Goal: Transaction & Acquisition: Purchase product/service

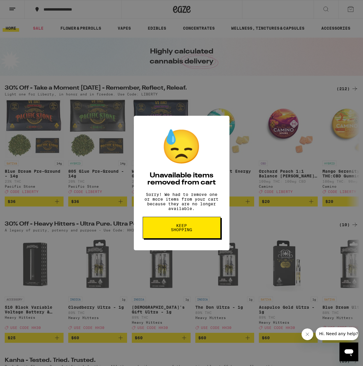
click at [188, 230] on span "Keep Shopping" at bounding box center [181, 228] width 30 height 8
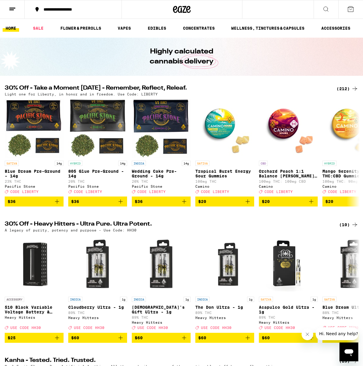
click at [353, 11] on icon at bounding box center [350, 9] width 7 height 7
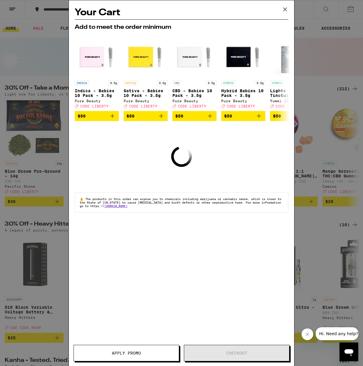
click at [286, 8] on icon at bounding box center [284, 9] width 9 height 9
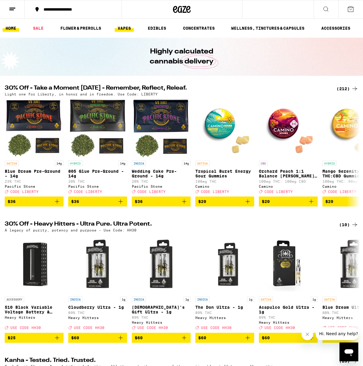
click at [126, 27] on link "VAPES" at bounding box center [124, 28] width 19 height 7
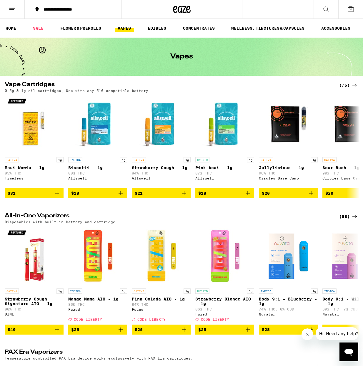
click at [355, 85] on icon at bounding box center [354, 85] width 7 height 7
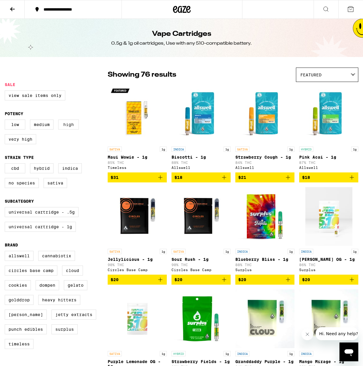
click at [71, 126] on label "High" at bounding box center [68, 125] width 21 height 10
click at [6, 121] on input "High" at bounding box center [6, 121] width 0 height 0
checkbox input "true"
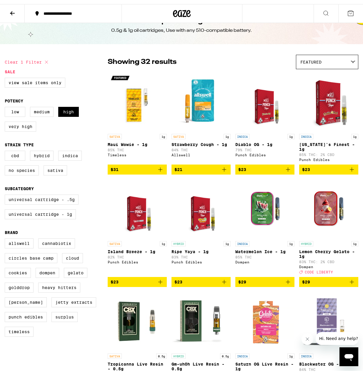
scroll to position [21, 0]
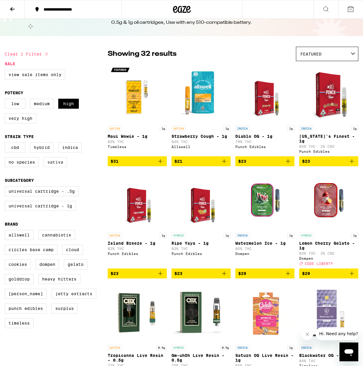
click at [51, 166] on label "Sativa" at bounding box center [56, 162] width 24 height 10
click at [6, 144] on input "Sativa" at bounding box center [6, 143] width 0 height 0
checkbox input "true"
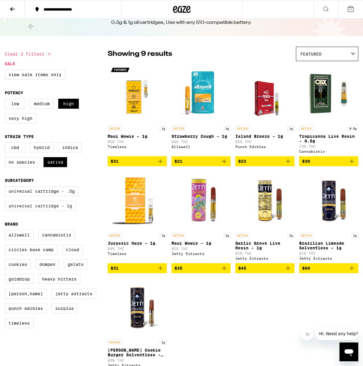
click at [49, 211] on label "Universal Cartridge - 1g" at bounding box center [40, 206] width 71 height 10
click at [6, 188] on input "Universal Cartridge - 1g" at bounding box center [6, 187] width 0 height 0
checkbox input "true"
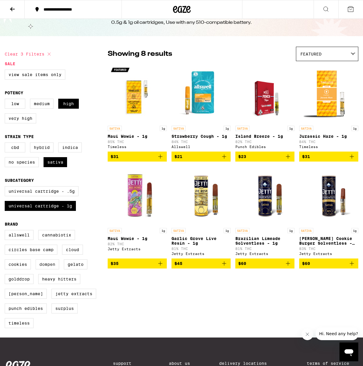
click at [50, 270] on label "Dompen" at bounding box center [48, 265] width 24 height 10
click at [6, 231] on input "Dompen" at bounding box center [6, 231] width 0 height 0
checkbox input "true"
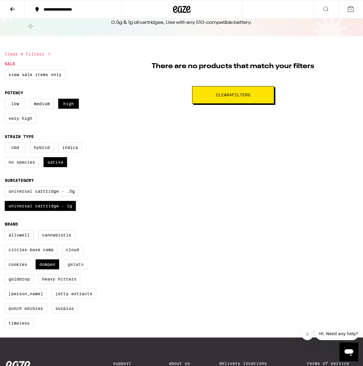
click at [69, 270] on label "Gelato" at bounding box center [76, 265] width 24 height 10
click at [6, 231] on input "Gelato" at bounding box center [6, 231] width 0 height 0
checkbox input "true"
click at [50, 270] on label "Dompen" at bounding box center [48, 265] width 24 height 10
click at [6, 231] on input "Dompen" at bounding box center [6, 231] width 0 height 0
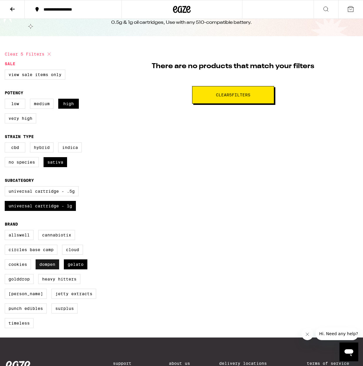
checkbox input "false"
click at [82, 270] on label "Gelato" at bounding box center [76, 265] width 24 height 10
click at [6, 231] on input "Gelato" at bounding box center [6, 231] width 0 height 0
checkbox input "false"
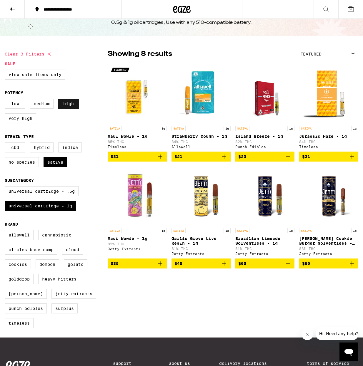
click at [66, 104] on label "High" at bounding box center [68, 104] width 21 height 10
click at [6, 100] on input "High" at bounding box center [6, 100] width 0 height 0
checkbox input "false"
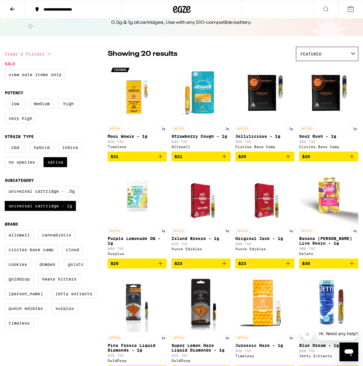
click at [74, 270] on label "Gelato" at bounding box center [76, 265] width 24 height 10
click at [6, 231] on input "Gelato" at bounding box center [6, 231] width 0 height 0
checkbox input "true"
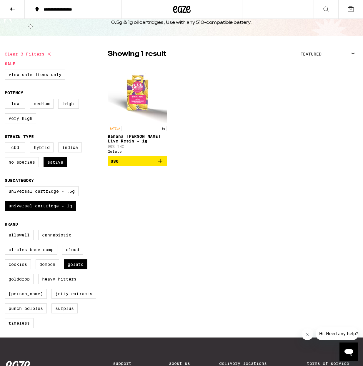
click at [50, 270] on label "Dompen" at bounding box center [48, 265] width 24 height 10
click at [6, 231] on input "Dompen" at bounding box center [6, 231] width 0 height 0
click at [50, 270] on label "Dompen" at bounding box center [48, 265] width 24 height 10
click at [6, 231] on input "Dompen" at bounding box center [6, 231] width 0 height 0
checkbox input "false"
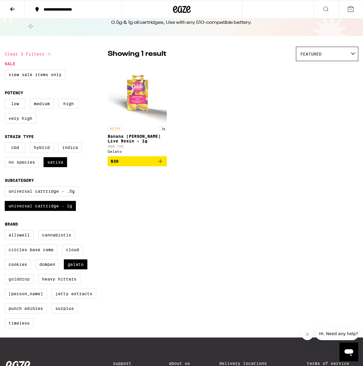
click at [18, 284] on label "GoldDrop" at bounding box center [19, 279] width 29 height 10
click at [6, 231] on input "GoldDrop" at bounding box center [6, 231] width 0 height 0
checkbox input "true"
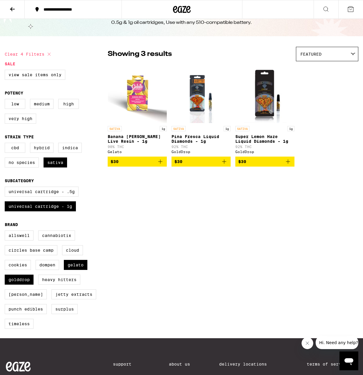
click at [138, 88] on img "Open page for Banana Runtz Live Resin - 1g from Gelato" at bounding box center [137, 93] width 59 height 59
click at [198, 82] on img "Open page for Pina Fresca Liquid Diamonds - 1g from GoldDrop" at bounding box center [201, 93] width 47 height 59
click at [266, 82] on img "Open page for Super Lemon Haze Liquid Diamonds - 1g from GoldDrop" at bounding box center [265, 93] width 56 height 59
click at [27, 314] on label "Punch Edibles" at bounding box center [26, 309] width 42 height 10
click at [6, 231] on input "Punch Edibles" at bounding box center [6, 231] width 0 height 0
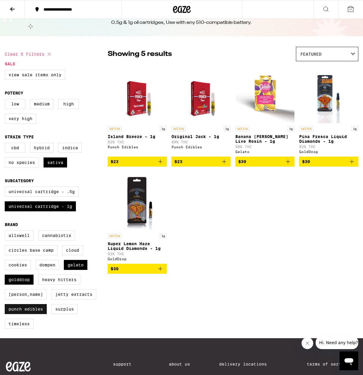
click at [27, 314] on label "Punch Edibles" at bounding box center [26, 309] width 42 height 10
click at [6, 231] on input "Punch Edibles" at bounding box center [6, 231] width 0 height 0
checkbox input "false"
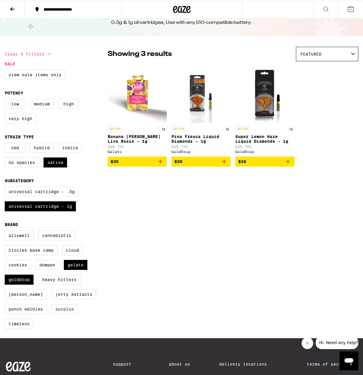
click at [62, 314] on label "Surplus" at bounding box center [64, 309] width 26 height 10
click at [6, 231] on input "Surplus" at bounding box center [6, 231] width 0 height 0
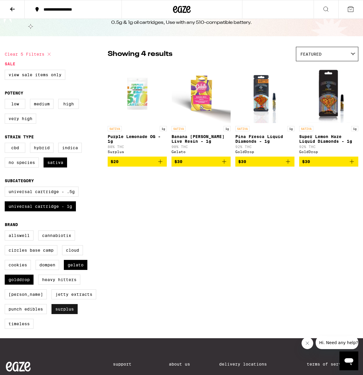
click at [62, 314] on label "Surplus" at bounding box center [64, 309] width 26 height 10
click at [6, 231] on input "Surplus" at bounding box center [6, 231] width 0 height 0
checkbox input "false"
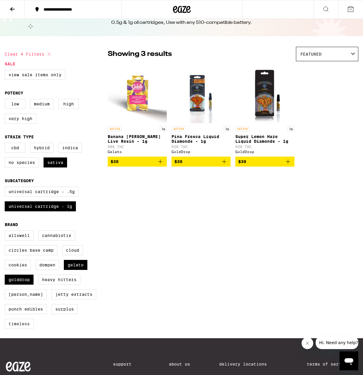
click at [13, 328] on label "Timeless" at bounding box center [19, 323] width 29 height 10
click at [6, 231] on input "Timeless" at bounding box center [6, 231] width 0 height 0
checkbox input "true"
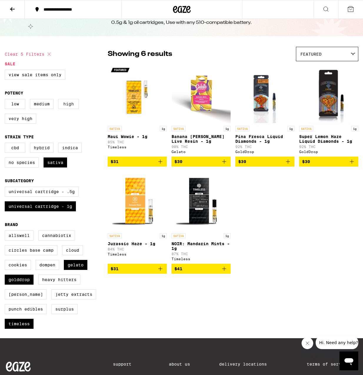
click at [69, 105] on label "High" at bounding box center [68, 104] width 21 height 10
click at [6, 100] on input "High" at bounding box center [6, 100] width 0 height 0
checkbox input "true"
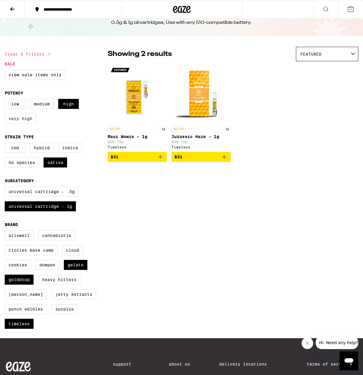
click at [21, 120] on label "Very High" at bounding box center [20, 118] width 31 height 10
click at [6, 100] on input "Very High" at bounding box center [6, 100] width 0 height 0
checkbox input "true"
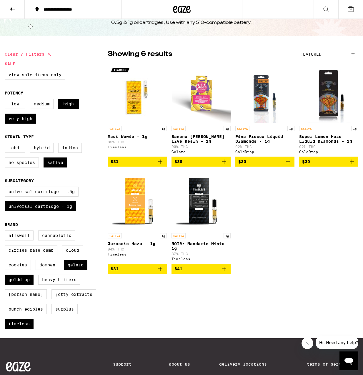
click at [205, 211] on img "Open page for NOIR: Mandarin Mints - 1g from Timeless" at bounding box center [201, 200] width 59 height 59
click at [138, 203] on img "Open page for Jurassic Haze - 1g from Timeless" at bounding box center [137, 200] width 59 height 59
click at [133, 98] on img "Open page for Maui Wowie - 1g from Timeless" at bounding box center [137, 93] width 59 height 59
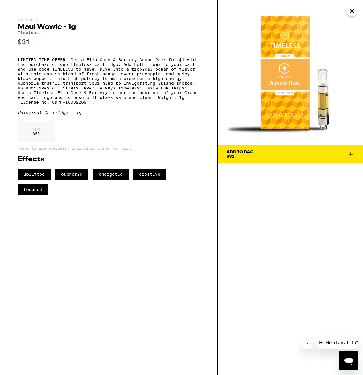
click at [250, 152] on div "Add To Bag" at bounding box center [239, 152] width 27 height 4
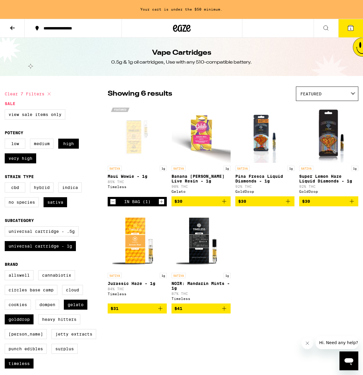
click at [14, 25] on icon at bounding box center [12, 27] width 7 height 7
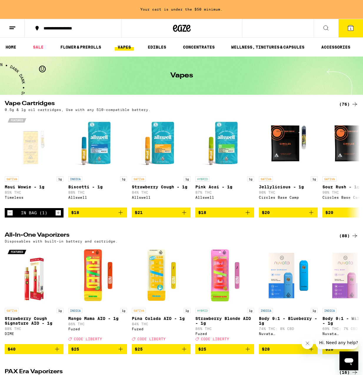
click at [324, 26] on icon at bounding box center [325, 27] width 7 height 7
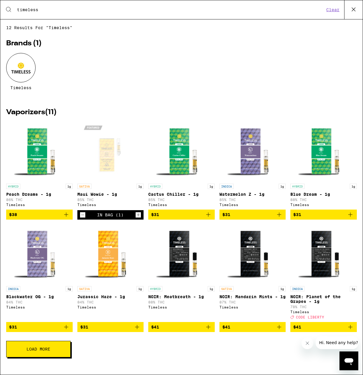
type input "timeless"
click at [39, 351] on span "Load More" at bounding box center [38, 349] width 24 height 4
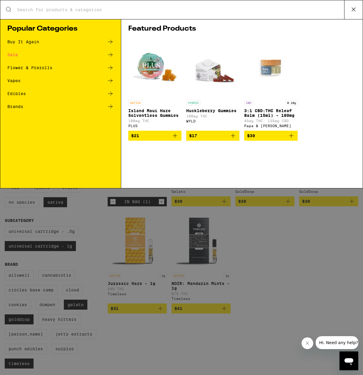
click at [13, 105] on div "Brands" at bounding box center [15, 106] width 16 height 4
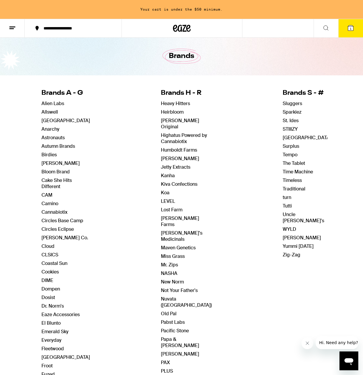
scroll to position [20, 0]
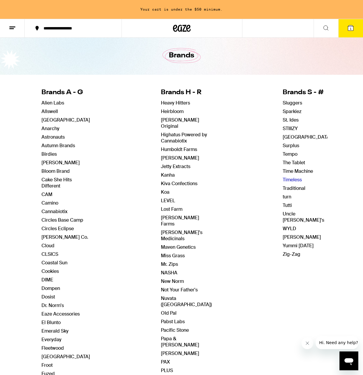
click at [289, 181] on link "Timeless" at bounding box center [292, 179] width 19 height 6
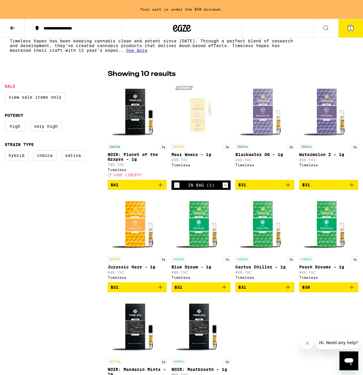
scroll to position [126, 0]
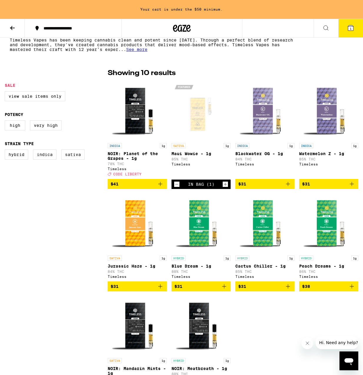
click at [348, 30] on icon at bounding box center [350, 27] width 7 height 7
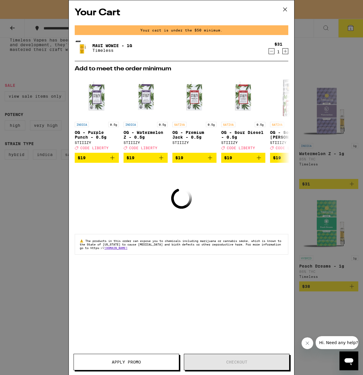
click at [284, 7] on icon at bounding box center [284, 9] width 9 height 9
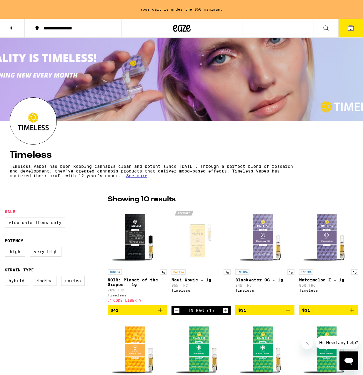
click at [35, 221] on label "View Sale Items Only" at bounding box center [35, 222] width 61 height 10
click at [6, 218] on input "View Sale Items Only" at bounding box center [6, 218] width 0 height 0
checkbox input "true"
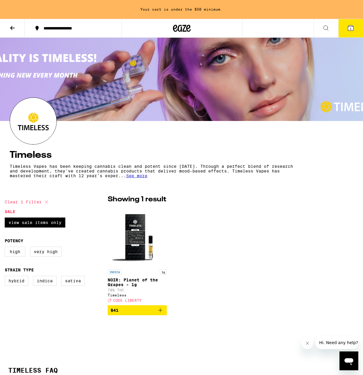
click at [14, 28] on icon at bounding box center [12, 27] width 7 height 7
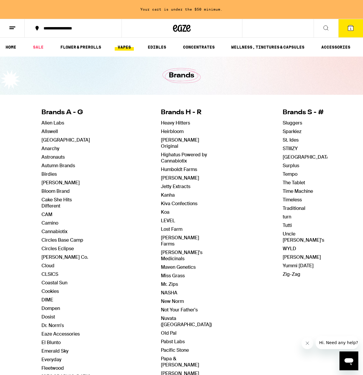
click at [123, 46] on link "VAPES" at bounding box center [124, 47] width 19 height 7
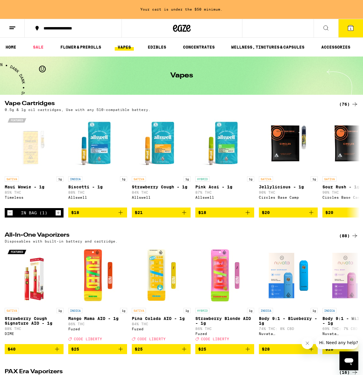
click at [348, 102] on div "(76)" at bounding box center [348, 104] width 19 height 7
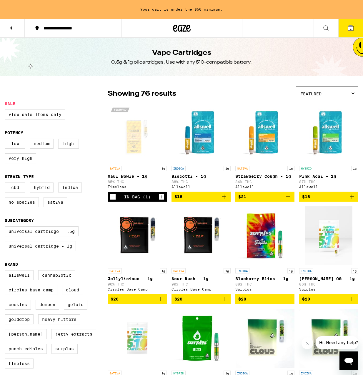
click at [72, 148] on label "High" at bounding box center [68, 143] width 21 height 10
click at [6, 140] on input "High" at bounding box center [6, 139] width 0 height 0
checkbox input "true"
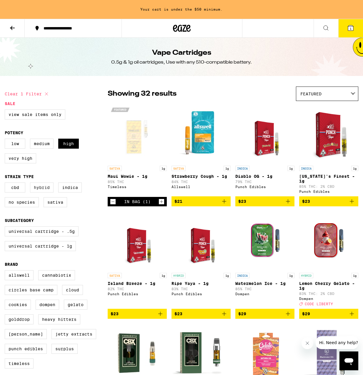
click at [33, 190] on label "Hybrid" at bounding box center [42, 187] width 24 height 10
click at [6, 183] on input "Hybrid" at bounding box center [6, 183] width 0 height 0
checkbox input "true"
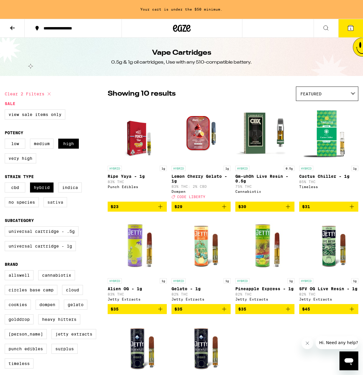
click at [51, 204] on label "Sativa" at bounding box center [56, 202] width 24 height 10
click at [6, 183] on input "Sativa" at bounding box center [6, 183] width 0 height 0
checkbox input "true"
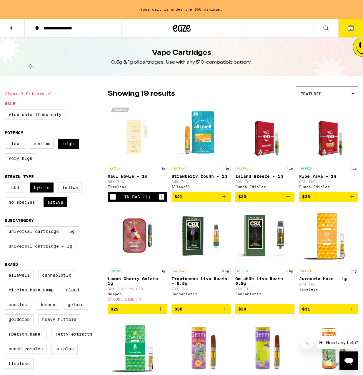
click at [46, 251] on label "Universal Cartridge - 1g" at bounding box center [40, 246] width 71 height 10
click at [6, 227] on input "Universal Cartridge - 1g" at bounding box center [6, 227] width 0 height 0
checkbox input "true"
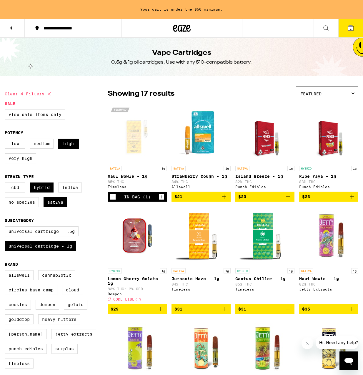
click at [200, 151] on img "Open page for Strawberry Cough - 1g from Allswell" at bounding box center [201, 133] width 59 height 59
click at [132, 246] on img "Open page for Lemon Cherry Gelato - 1g from Dompen" at bounding box center [137, 235] width 59 height 59
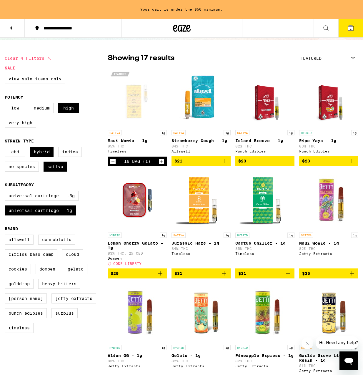
scroll to position [36, 0]
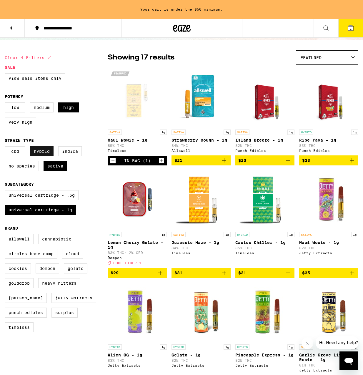
click at [38, 153] on label "Hybrid" at bounding box center [42, 151] width 24 height 10
click at [6, 147] on input "Hybrid" at bounding box center [6, 147] width 0 height 0
checkbox input "false"
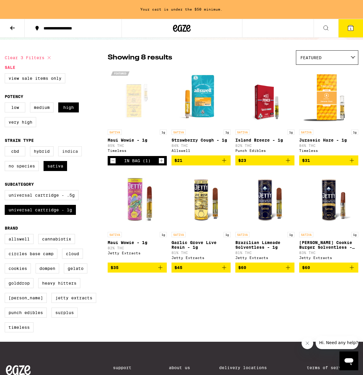
click at [69, 153] on label "Indica" at bounding box center [70, 151] width 24 height 10
click at [6, 147] on input "Indica" at bounding box center [6, 147] width 0 height 0
checkbox input "true"
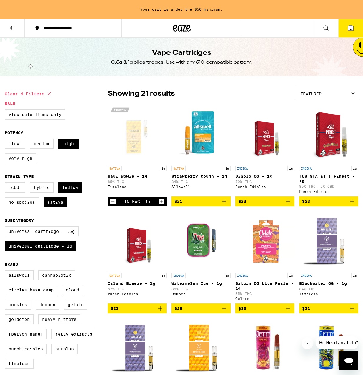
click at [12, 163] on label "Very High" at bounding box center [20, 158] width 31 height 10
click at [6, 140] on input "Very High" at bounding box center [6, 139] width 0 height 0
checkbox input "true"
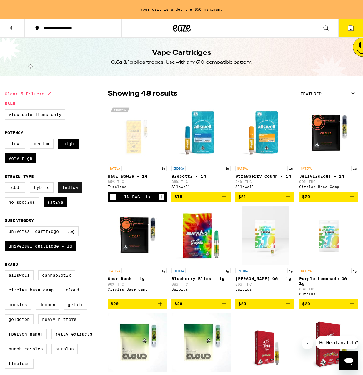
click at [75, 188] on label "Indica" at bounding box center [70, 187] width 24 height 10
click at [6, 183] on input "Indica" at bounding box center [6, 183] width 0 height 0
checkbox input "false"
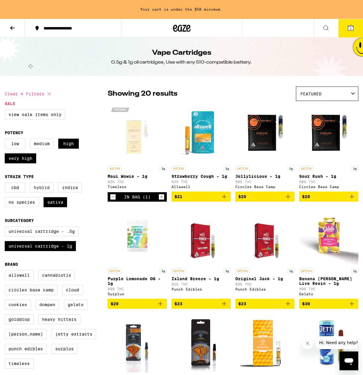
click at [43, 188] on label "Hybrid" at bounding box center [42, 187] width 24 height 10
click at [6, 183] on input "Hybrid" at bounding box center [6, 183] width 0 height 0
checkbox input "true"
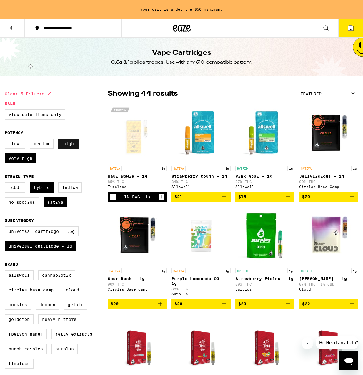
click at [65, 147] on label "High" at bounding box center [68, 143] width 21 height 10
click at [6, 140] on input "High" at bounding box center [6, 139] width 0 height 0
checkbox input "false"
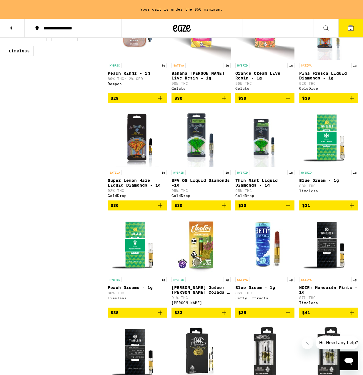
scroll to position [310, 0]
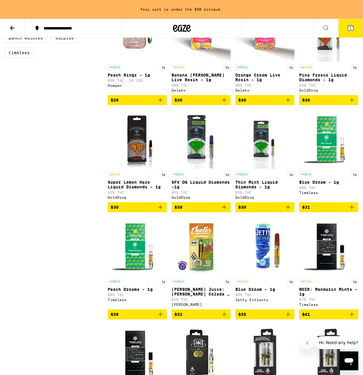
click at [333, 128] on img "Open page for Blue Dream - 1g from Timeless" at bounding box center [328, 139] width 59 height 59
click at [262, 139] on img "Open page for Thin Mint Liquid Diamonds - 1g from GoldDrop" at bounding box center [264, 139] width 47 height 59
click at [203, 149] on img "Open page for SFV OG Liquid Diamonds -1g from GoldDrop" at bounding box center [201, 139] width 56 height 59
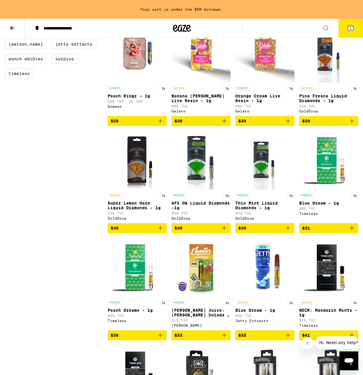
scroll to position [284, 0]
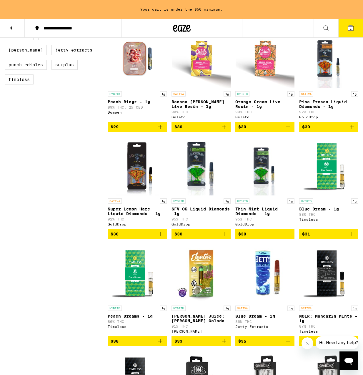
click at [133, 158] on img "Open page for Super Lemon Haze Liquid Diamonds - 1g from GoldDrop" at bounding box center [137, 165] width 56 height 59
click at [333, 64] on img "Open page for Pina Fresca Liquid Diamonds - 1g from GoldDrop" at bounding box center [328, 58] width 47 height 59
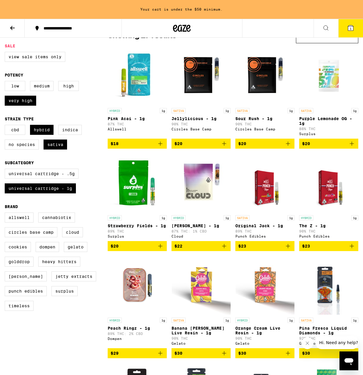
scroll to position [56, 0]
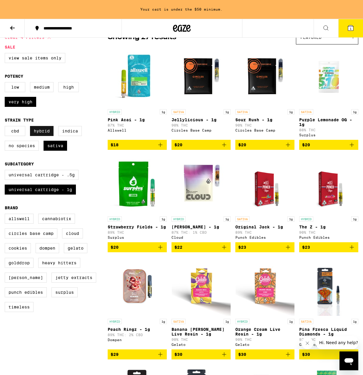
click at [42, 133] on label "Hybrid" at bounding box center [42, 131] width 24 height 10
click at [6, 127] on input "Hybrid" at bounding box center [6, 127] width 0 height 0
checkbox input "false"
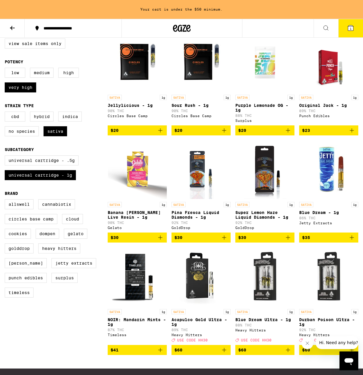
scroll to position [71, 0]
click at [129, 167] on img "Open page for Banana Runtz Live Resin - 1g from Gelato" at bounding box center [137, 169] width 59 height 59
click at [354, 26] on button "1" at bounding box center [350, 28] width 25 height 18
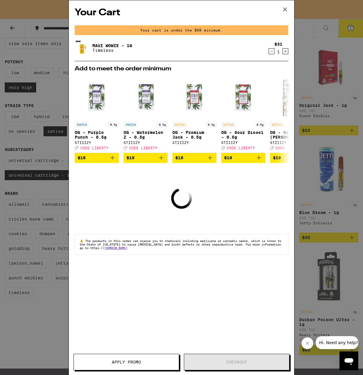
click at [107, 48] on p "Timeless" at bounding box center [112, 50] width 40 height 5
click at [85, 49] on img at bounding box center [83, 48] width 16 height 16
click at [111, 45] on link "Maui Wowie - 1g" at bounding box center [112, 45] width 40 height 5
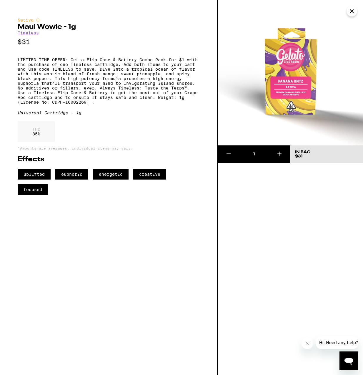
scroll to position [71, 0]
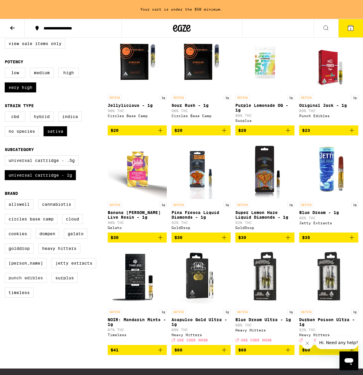
click at [39, 283] on label "Punch Edibles" at bounding box center [26, 278] width 42 height 10
click at [6, 200] on input "Punch Edibles" at bounding box center [6, 200] width 0 height 0
checkbox input "true"
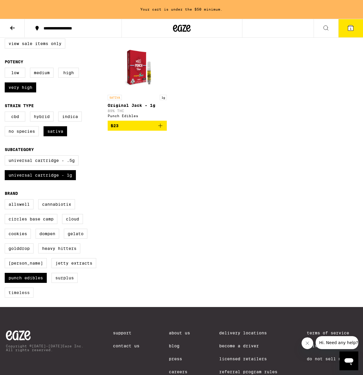
click at [26, 297] on label "Timeless" at bounding box center [19, 292] width 29 height 10
click at [6, 200] on input "Timeless" at bounding box center [6, 200] width 0 height 0
checkbox input "true"
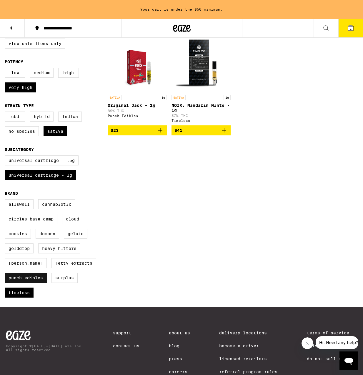
click at [25, 283] on label "Punch Edibles" at bounding box center [26, 278] width 42 height 10
click at [6, 200] on input "Punch Edibles" at bounding box center [6, 200] width 0 height 0
checkbox input "false"
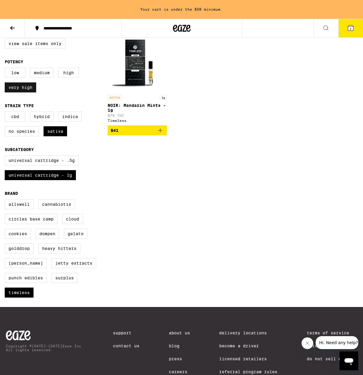
click at [17, 87] on label "Very High" at bounding box center [20, 87] width 31 height 10
click at [6, 69] on input "Very High" at bounding box center [6, 69] width 0 height 0
checkbox input "false"
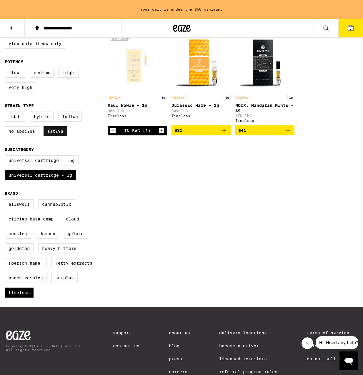
click at [63, 136] on label "Sativa" at bounding box center [56, 131] width 24 height 10
click at [6, 113] on input "Sativa" at bounding box center [6, 112] width 0 height 0
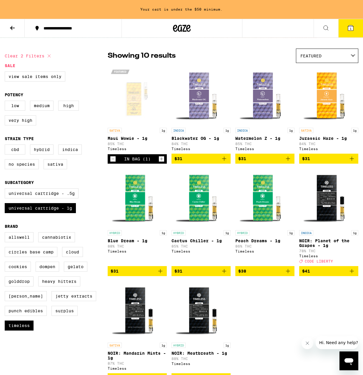
scroll to position [38, 0]
click at [59, 169] on label "Sativa" at bounding box center [56, 164] width 24 height 10
click at [6, 146] on input "Sativa" at bounding box center [6, 145] width 0 height 0
checkbox input "true"
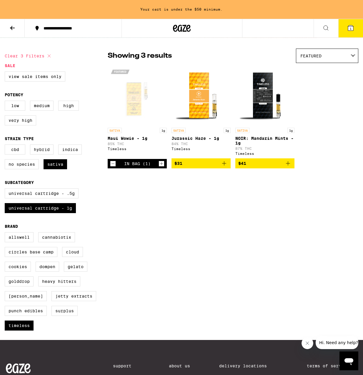
click at [195, 88] on img "Open page for Jurassic Haze - 1g from Timeless" at bounding box center [201, 95] width 59 height 59
click at [26, 124] on label "Very High" at bounding box center [20, 120] width 31 height 10
click at [6, 102] on input "Very High" at bounding box center [6, 101] width 0 height 0
checkbox input "true"
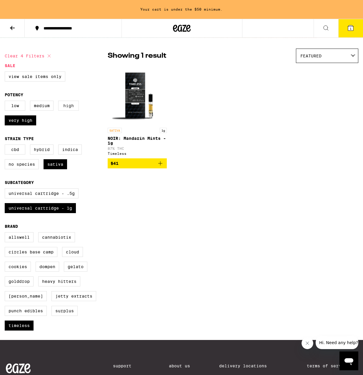
click at [65, 110] on label "High" at bounding box center [68, 106] width 21 height 10
click at [6, 102] on input "High" at bounding box center [6, 101] width 0 height 0
checkbox input "true"
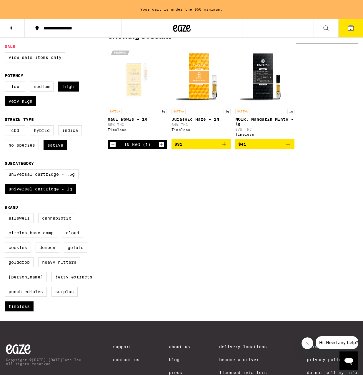
scroll to position [59, 0]
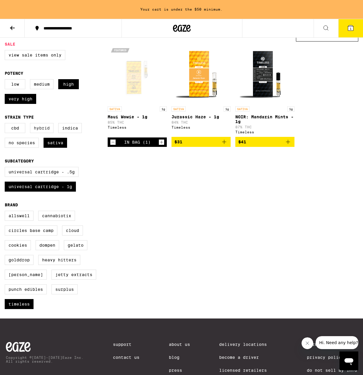
click at [43, 132] on label "Hybrid" at bounding box center [42, 128] width 24 height 10
click at [6, 124] on input "Hybrid" at bounding box center [6, 124] width 0 height 0
checkbox input "true"
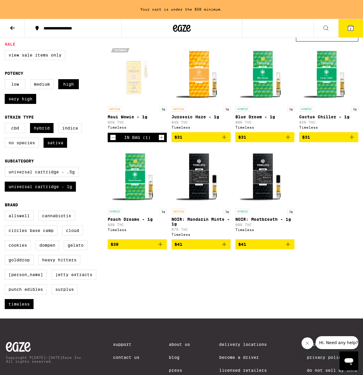
click at [258, 81] on img "Open page for Blue Dream - 1g from Timeless" at bounding box center [265, 73] width 59 height 59
click at [256, 83] on img "Open page for Blue Dream - 1g from Timeless" at bounding box center [265, 73] width 59 height 59
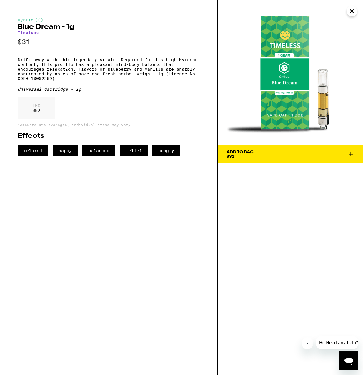
click at [351, 8] on icon "Close" at bounding box center [351, 11] width 7 height 9
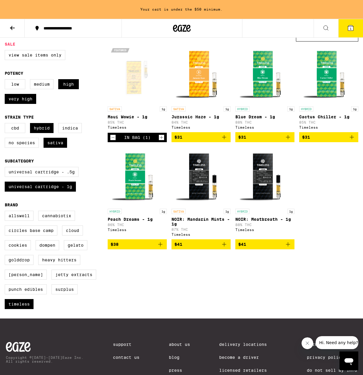
click at [353, 26] on icon at bounding box center [350, 27] width 5 height 5
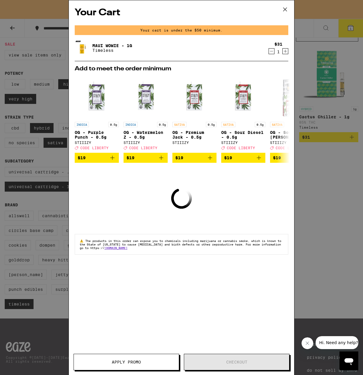
click at [93, 44] on link "Maui Wowie - 1g" at bounding box center [112, 45] width 40 height 5
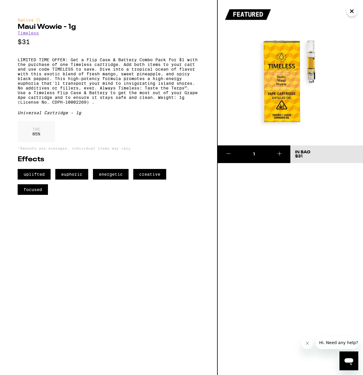
click at [353, 8] on icon "Close" at bounding box center [351, 11] width 7 height 9
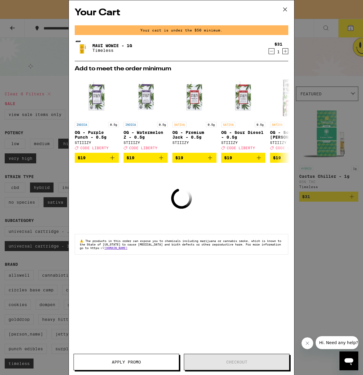
click at [320, 64] on div "Your Cart Your cart is under the $50 minimum. Maui Wowie - 1g Timeless $31 1 Ad…" at bounding box center [181, 187] width 363 height 375
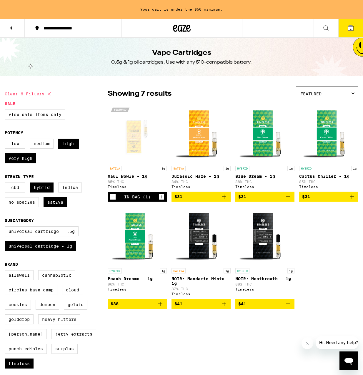
click at [201, 118] on img "Open page for Jurassic Haze - 1g from Timeless" at bounding box center [201, 133] width 59 height 59
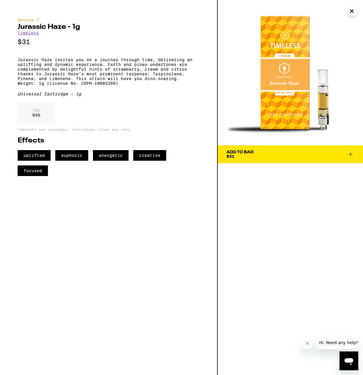
click at [351, 9] on icon "Close" at bounding box center [351, 11] width 7 height 9
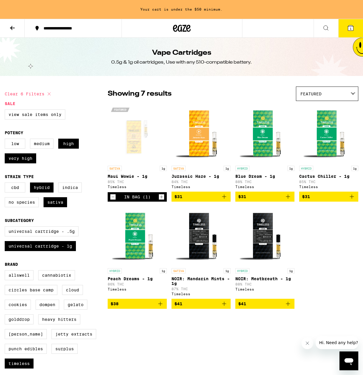
click at [203, 221] on img "Open page for NOIR: Mandarin Mints - 1g from Timeless" at bounding box center [201, 235] width 59 height 59
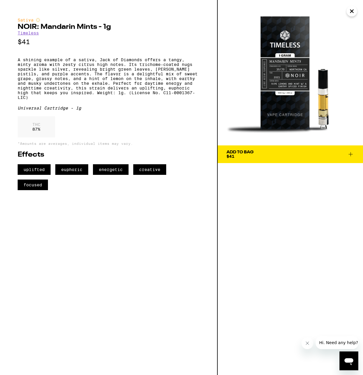
click at [349, 13] on icon "Close" at bounding box center [351, 11] width 7 height 9
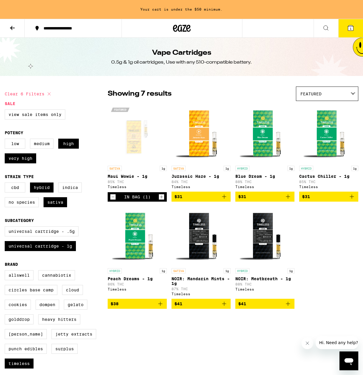
click at [328, 129] on img "Open page for Cactus Chiller - 1g from Timeless" at bounding box center [328, 133] width 59 height 59
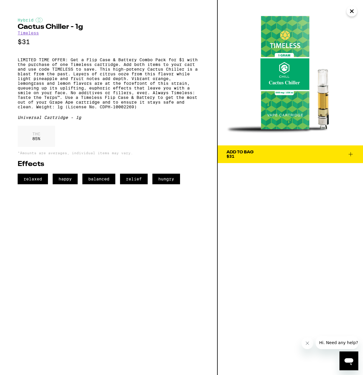
click at [348, 8] on icon "Close" at bounding box center [351, 11] width 7 height 9
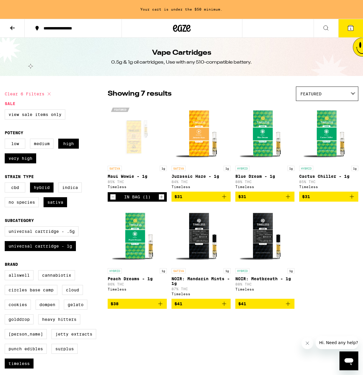
click at [286, 197] on icon "Add to bag" at bounding box center [287, 196] width 7 height 7
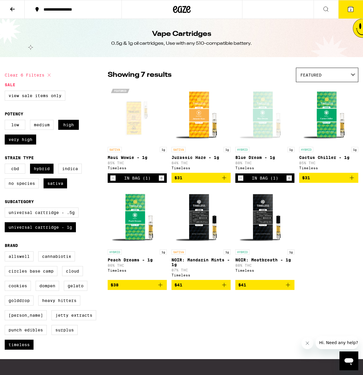
click at [11, 9] on icon at bounding box center [12, 9] width 5 height 4
click at [12, 9] on icon at bounding box center [12, 9] width 5 height 4
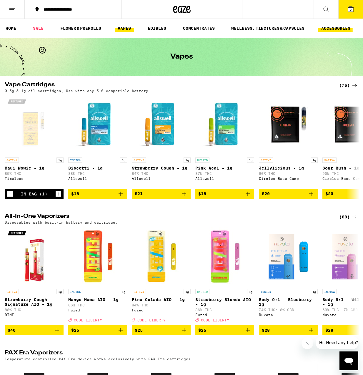
click at [327, 26] on link "ACCESSORIES" at bounding box center [335, 28] width 35 height 7
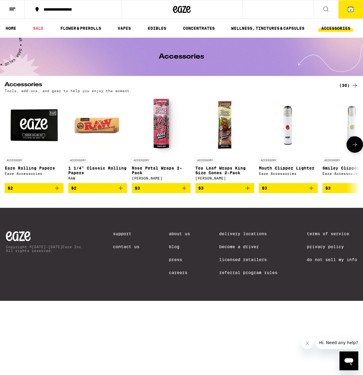
click at [353, 144] on icon at bounding box center [354, 144] width 7 height 7
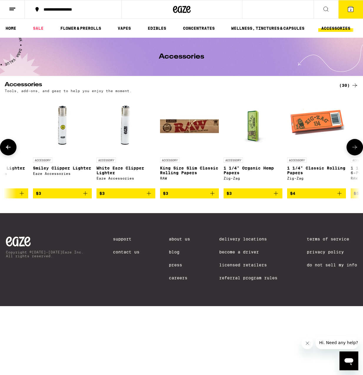
click at [353, 144] on button at bounding box center [354, 147] width 16 height 16
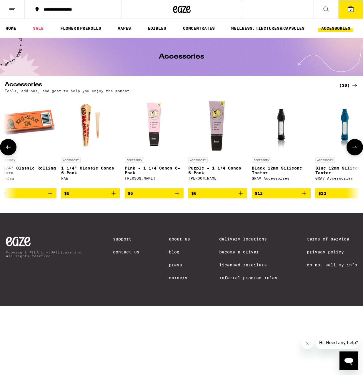
click at [353, 144] on button at bounding box center [354, 147] width 16 height 16
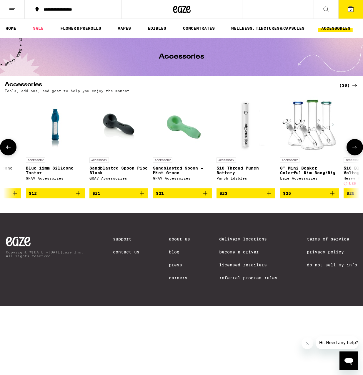
click at [353, 144] on button at bounding box center [354, 147] width 16 height 16
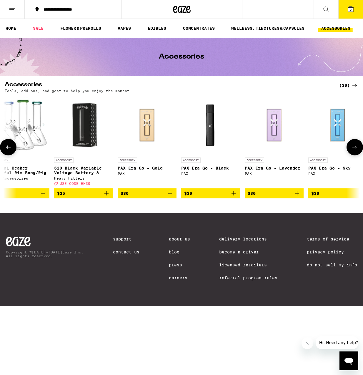
click at [353, 144] on button at bounding box center [354, 147] width 16 height 16
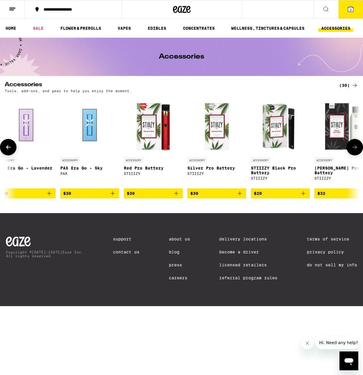
scroll to position [0, 1447]
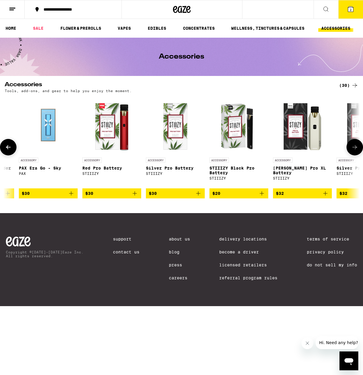
click at [353, 144] on button at bounding box center [354, 147] width 16 height 16
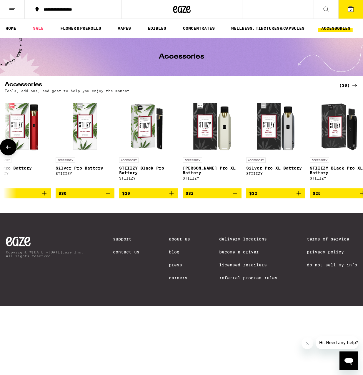
scroll to position [0, 1552]
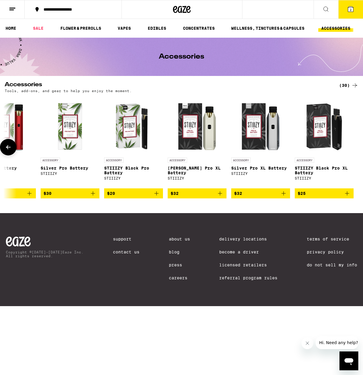
click at [353, 144] on div at bounding box center [354, 147] width 16 height 16
click at [9, 151] on icon at bounding box center [8, 146] width 7 height 7
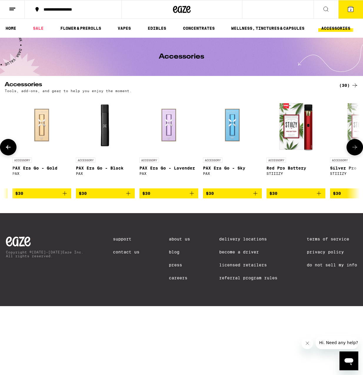
click at [9, 151] on icon at bounding box center [8, 146] width 7 height 7
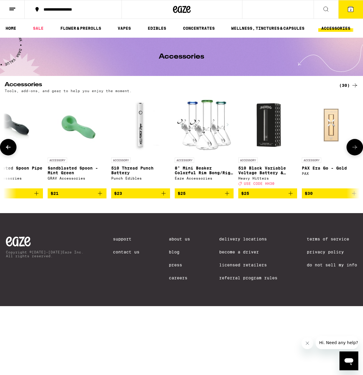
click at [351, 143] on button at bounding box center [354, 147] width 16 height 16
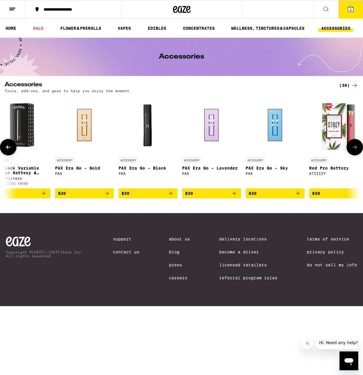
scroll to position [0, 1262]
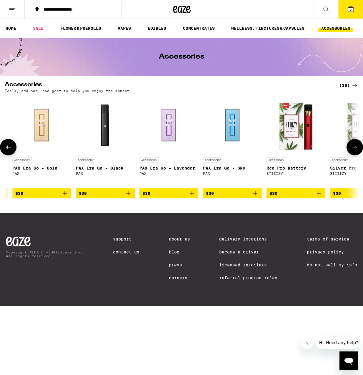
click at [11, 151] on icon at bounding box center [8, 146] width 7 height 7
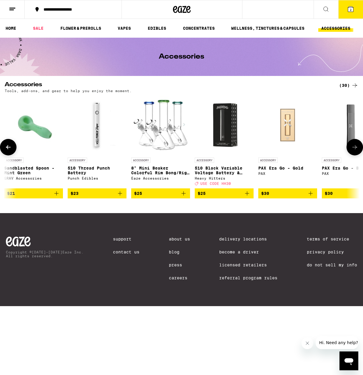
scroll to position [0, 973]
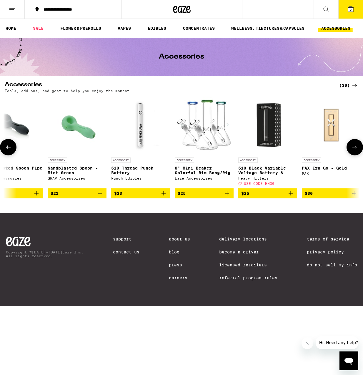
click at [11, 151] on icon at bounding box center [8, 146] width 7 height 7
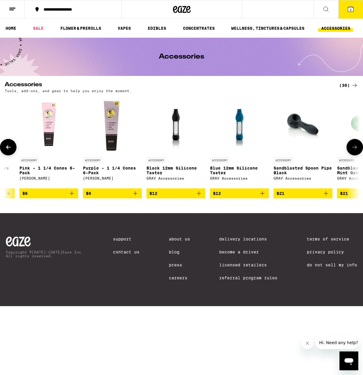
click at [11, 151] on icon at bounding box center [8, 146] width 7 height 7
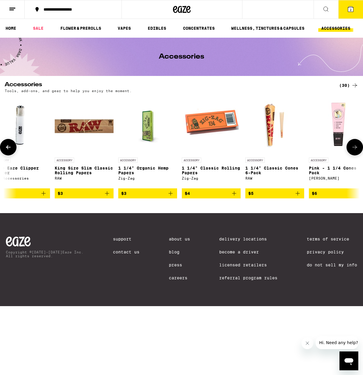
click at [11, 151] on icon at bounding box center [8, 146] width 7 height 7
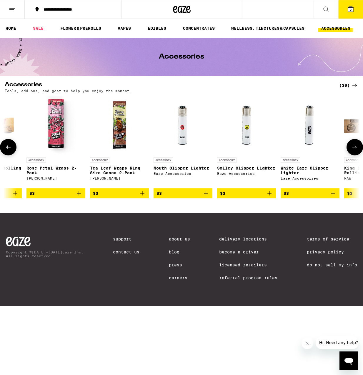
click at [11, 151] on icon at bounding box center [8, 146] width 7 height 7
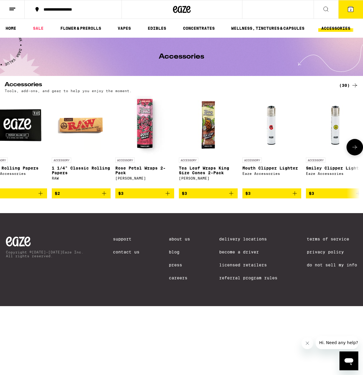
scroll to position [0, 0]
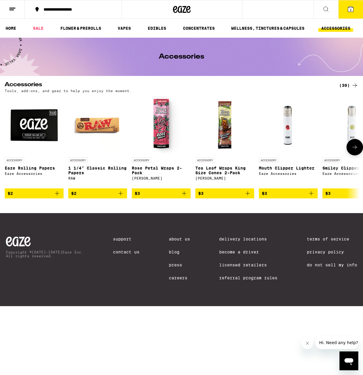
click at [11, 151] on div at bounding box center [8, 147] width 16 height 16
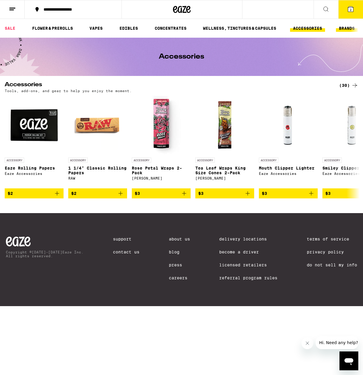
click at [343, 29] on link "BRANDS" at bounding box center [347, 28] width 22 height 7
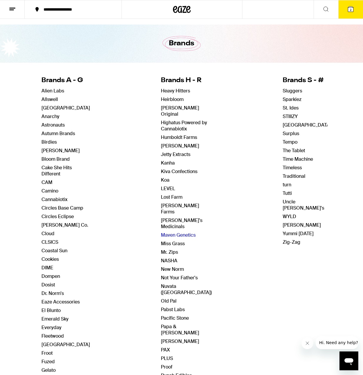
scroll to position [14, 0]
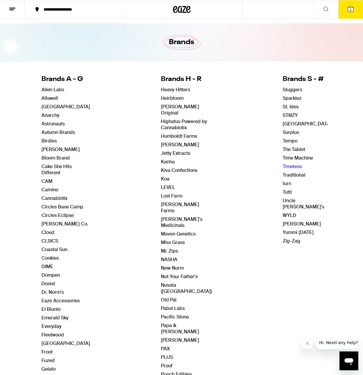
click at [283, 167] on link "Timeless" at bounding box center [292, 166] width 19 height 6
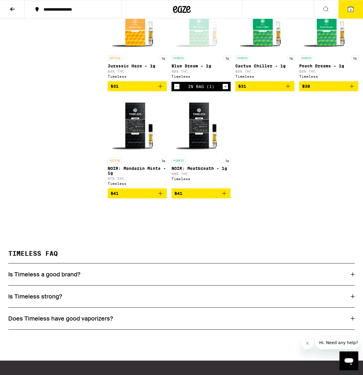
scroll to position [319, 0]
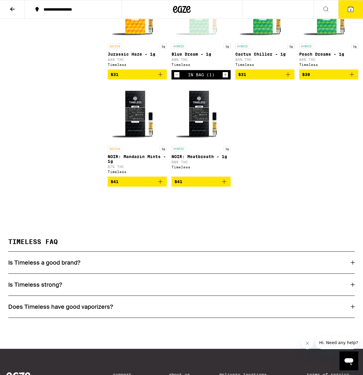
click at [350, 266] on div "Is Timeless a good brand?" at bounding box center [181, 262] width 346 height 8
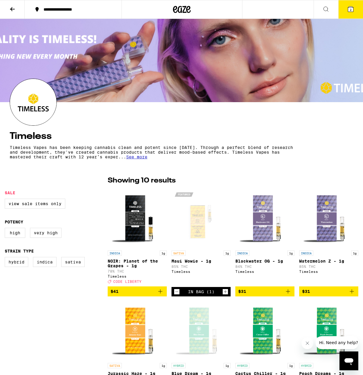
scroll to position [0, 0]
click at [348, 8] on icon at bounding box center [350, 8] width 5 height 5
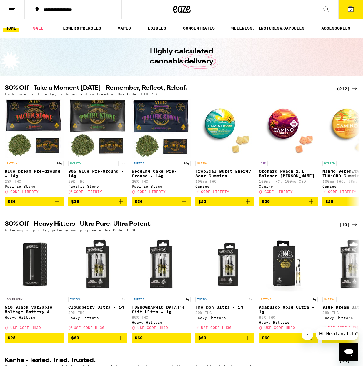
click at [350, 10] on span "2" at bounding box center [351, 10] width 2 height 4
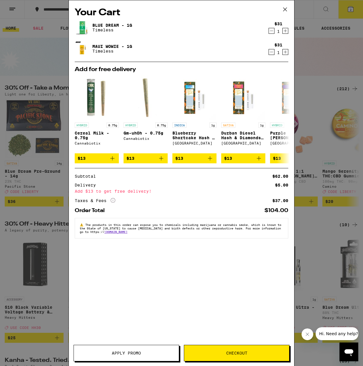
click at [139, 352] on span "Apply Promo" at bounding box center [126, 353] width 29 height 4
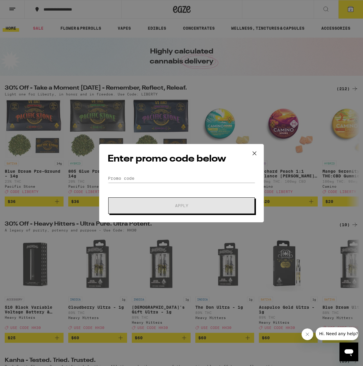
click at [243, 173] on div "Enter promo code below Promo Code Apply" at bounding box center [181, 183] width 165 height 79
click at [236, 178] on input "Promo Code" at bounding box center [182, 178] width 148 height 9
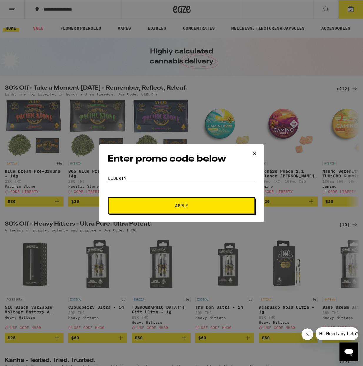
type input "LIBERTY"
click at [208, 201] on button "Apply" at bounding box center [181, 206] width 146 height 16
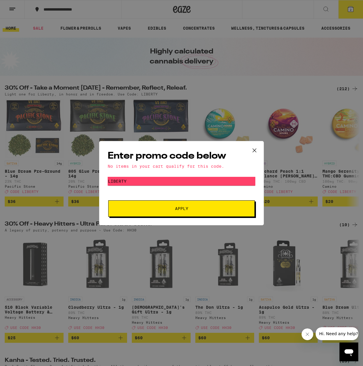
click at [254, 150] on icon at bounding box center [254, 150] width 9 height 9
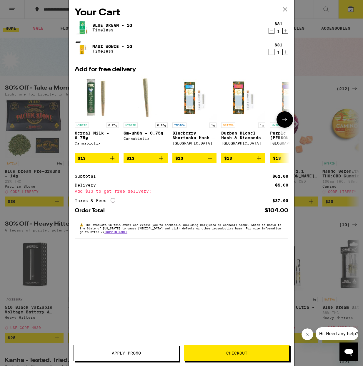
click at [284, 120] on icon at bounding box center [284, 119] width 7 height 7
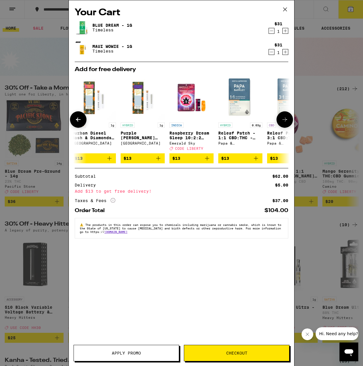
click at [284, 120] on icon at bounding box center [284, 119] width 7 height 7
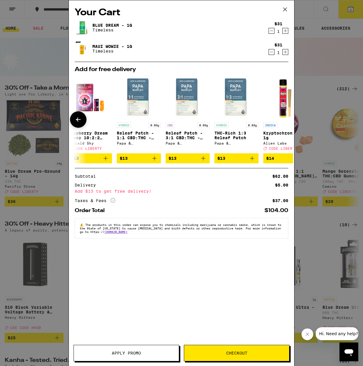
scroll to position [0, 275]
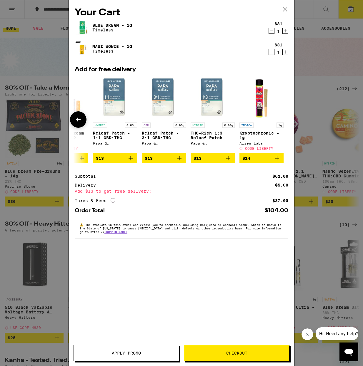
click at [284, 120] on div at bounding box center [284, 119] width 16 height 16
click at [286, 8] on icon at bounding box center [284, 9] width 9 height 9
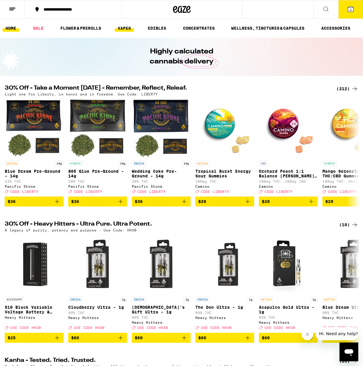
click at [129, 29] on link "VAPES" at bounding box center [124, 28] width 19 height 7
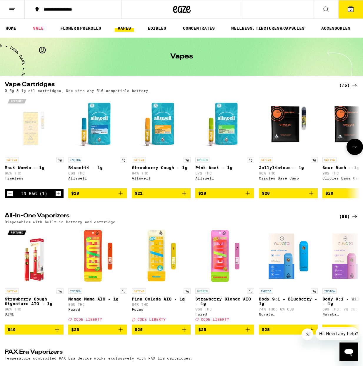
click at [104, 125] on img "Open page for Biscotti - 1g from Allswell" at bounding box center [97, 125] width 59 height 59
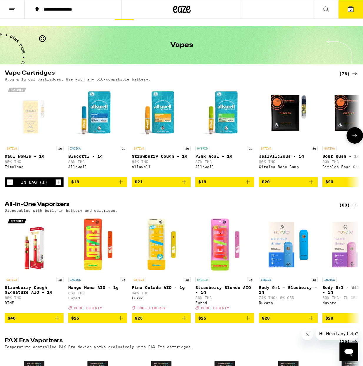
scroll to position [12, 0]
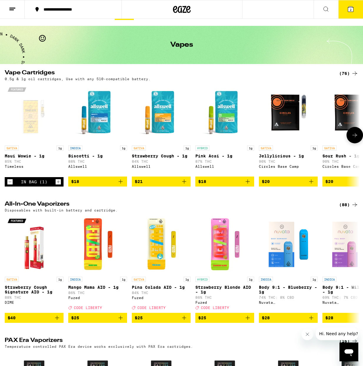
click at [284, 99] on img "Open page for Jellylicious - 1g from Circles Base Camp" at bounding box center [288, 113] width 59 height 59
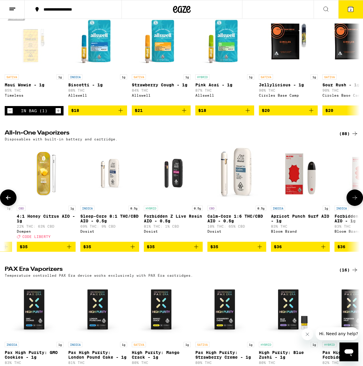
scroll to position [0, 4197]
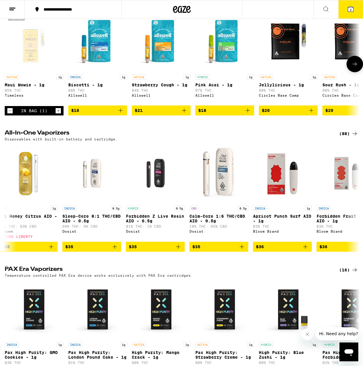
click at [296, 53] on img "Open page for Jellylicious - 1g from Circles Base Camp" at bounding box center [288, 42] width 59 height 59
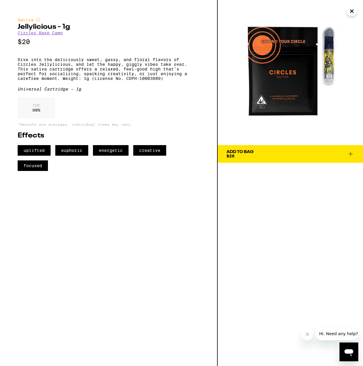
click at [351, 11] on icon "Close" at bounding box center [351, 11] width 3 height 3
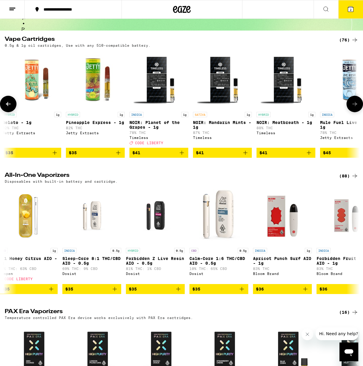
scroll to position [0, 3307]
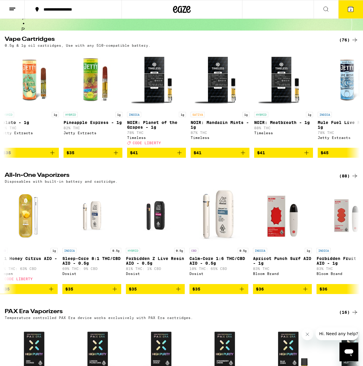
click at [355, 39] on icon at bounding box center [354, 39] width 7 height 7
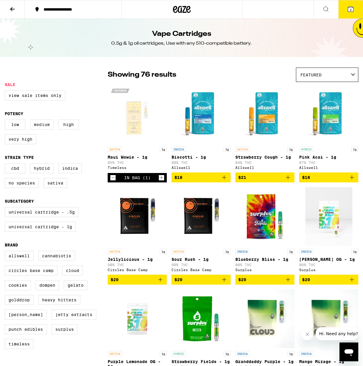
click at [46, 129] on label "Medium" at bounding box center [42, 125] width 24 height 10
click at [6, 121] on input "Medium" at bounding box center [6, 121] width 0 height 0
checkbox input "true"
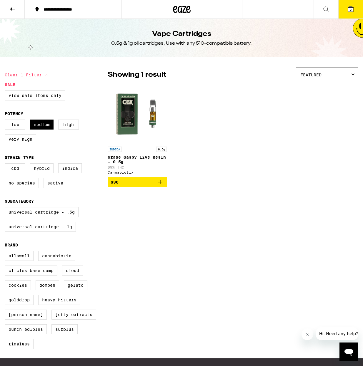
click at [15, 129] on label "Low" at bounding box center [15, 125] width 21 height 10
click at [6, 121] on input "Low" at bounding box center [6, 121] width 0 height 0
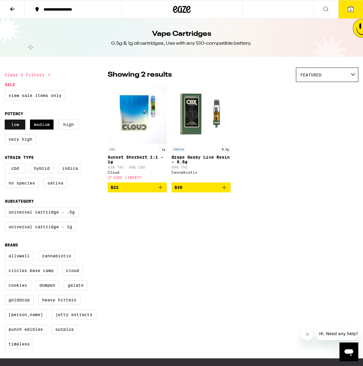
click at [22, 128] on label "Low" at bounding box center [15, 125] width 21 height 10
click at [6, 121] on input "Low" at bounding box center [6, 121] width 0 height 0
checkbox input "false"
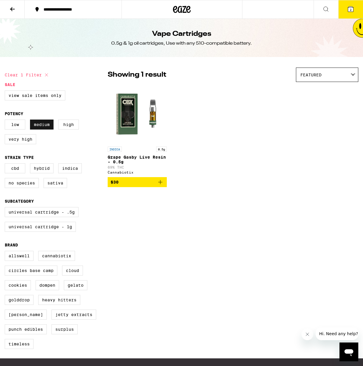
click at [32, 128] on label "Medium" at bounding box center [42, 125] width 24 height 10
click at [6, 121] on input "Medium" at bounding box center [6, 121] width 0 height 0
checkbox input "false"
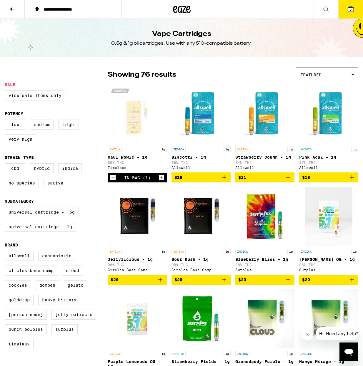
click at [62, 126] on label "High" at bounding box center [68, 125] width 21 height 10
click at [6, 121] on input "High" at bounding box center [6, 121] width 0 height 0
checkbox input "true"
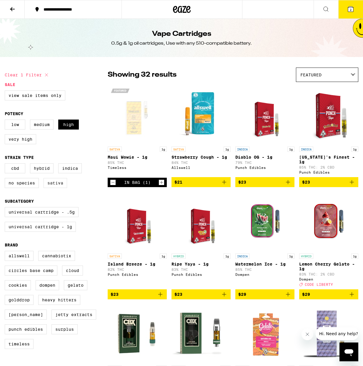
click at [49, 188] on label "Sativa" at bounding box center [56, 183] width 24 height 10
click at [6, 165] on input "Sativa" at bounding box center [6, 164] width 0 height 0
checkbox input "true"
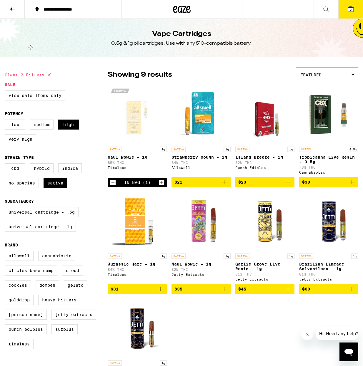
click at [161, 293] on icon "Add to bag" at bounding box center [160, 289] width 7 height 7
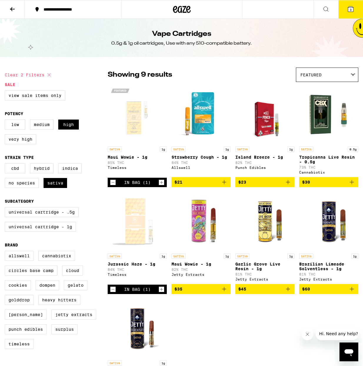
click at [346, 8] on button "3" at bounding box center [350, 9] width 25 height 18
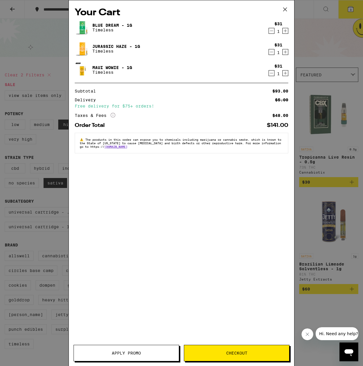
click at [269, 74] on icon "Decrement" at bounding box center [271, 73] width 5 height 7
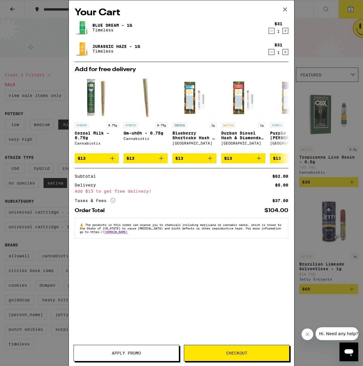
click at [327, 54] on div "Your Cart Blue Dream - 1g Timeless $31 1 Jurassic Haze - 1g Timeless $31 1 Add …" at bounding box center [181, 183] width 363 height 366
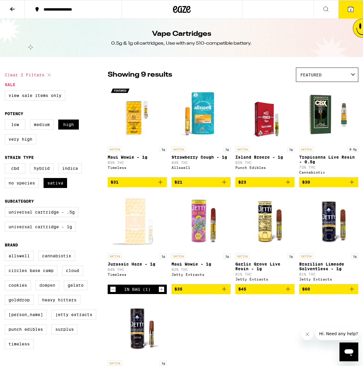
click at [50, 290] on label "Dompen" at bounding box center [48, 285] width 24 height 10
click at [6, 252] on input "Dompen" at bounding box center [6, 252] width 0 height 0
checkbox input "true"
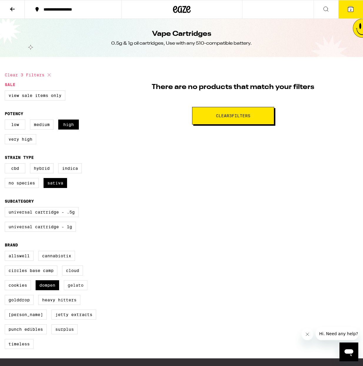
click at [68, 290] on label "Gelato" at bounding box center [76, 285] width 24 height 10
click at [6, 252] on input "Gelato" at bounding box center [6, 252] width 0 height 0
checkbox input "true"
click at [64, 129] on label "High" at bounding box center [68, 125] width 21 height 10
click at [6, 121] on input "High" at bounding box center [6, 121] width 0 height 0
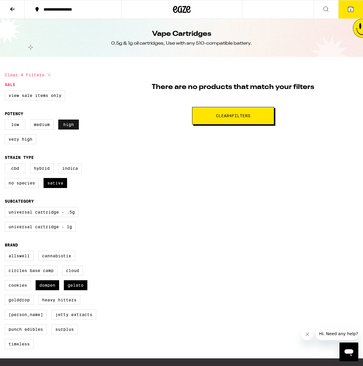
checkbox input "false"
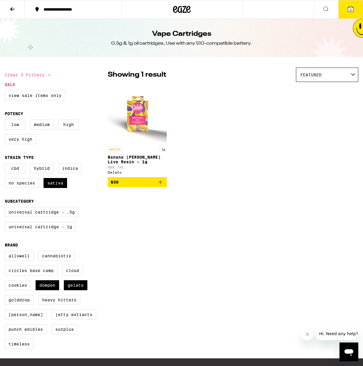
click at [348, 12] on icon at bounding box center [350, 8] width 5 height 5
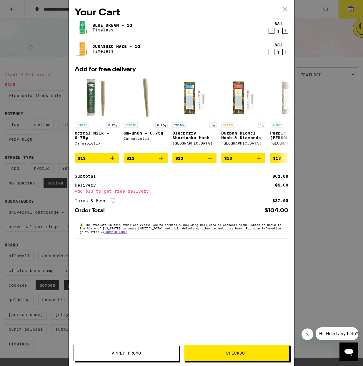
click at [344, 259] on div "Your Cart Blue Dream - 1g Timeless $31 1 Jurassic Haze - 1g Timeless $31 1 Add …" at bounding box center [181, 183] width 363 height 366
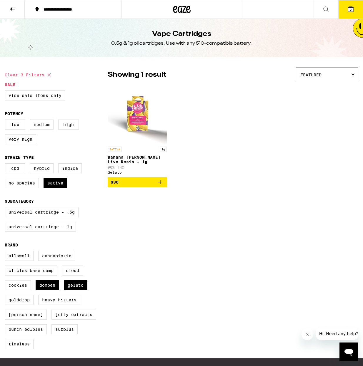
click at [14, 7] on icon at bounding box center [12, 9] width 7 height 7
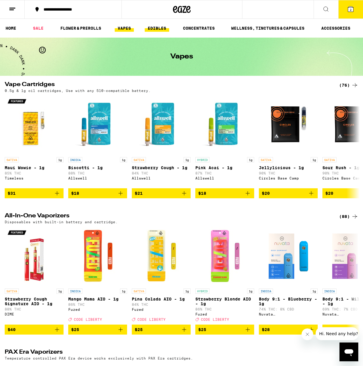
click at [150, 28] on link "EDIBLES" at bounding box center [157, 28] width 24 height 7
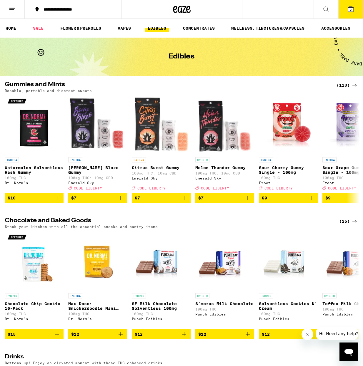
click at [156, 48] on div "Edibles" at bounding box center [182, 57] width 226 height 38
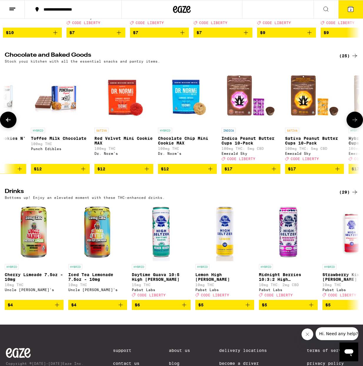
scroll to position [0, 292]
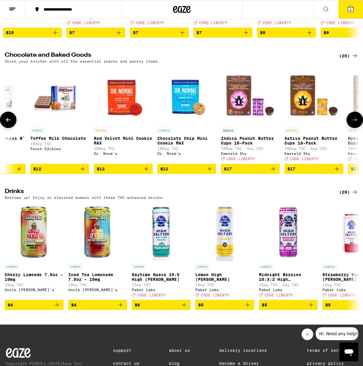
click at [271, 173] on icon "Add to bag" at bounding box center [273, 169] width 7 height 7
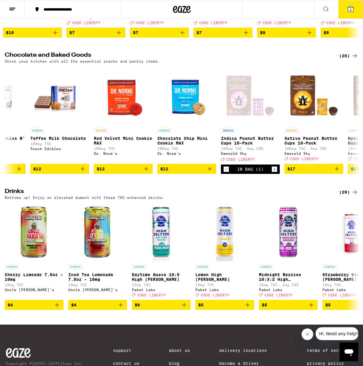
click at [345, 13] on button "3" at bounding box center [350, 9] width 25 height 18
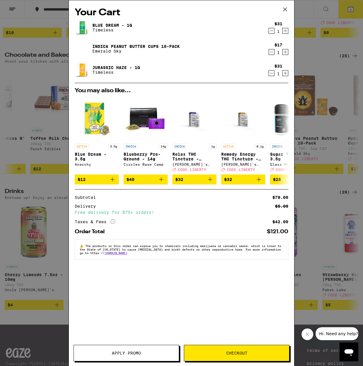
click at [312, 187] on div "Your Cart Blue Dream - 1g Timeless $31 1 Indica Peanut Butter Cups 10-Pack Emer…" at bounding box center [181, 183] width 363 height 366
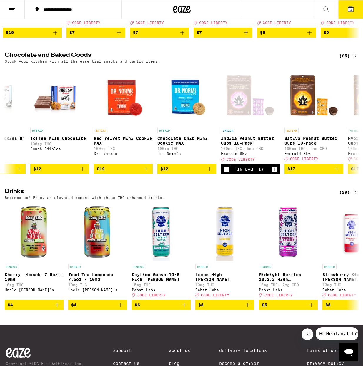
click at [347, 11] on icon at bounding box center [350, 9] width 7 height 7
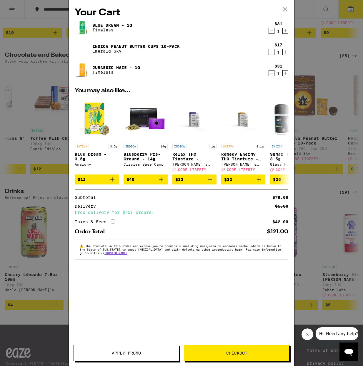
click at [122, 350] on button "Apply Promo" at bounding box center [127, 353] width 106 height 16
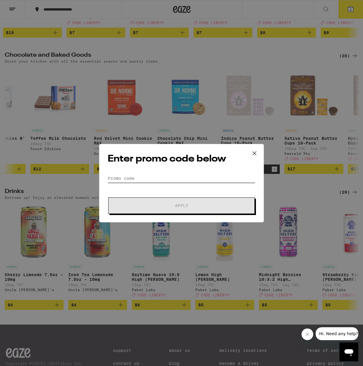
click at [155, 175] on input "Promo Code" at bounding box center [182, 178] width 148 height 9
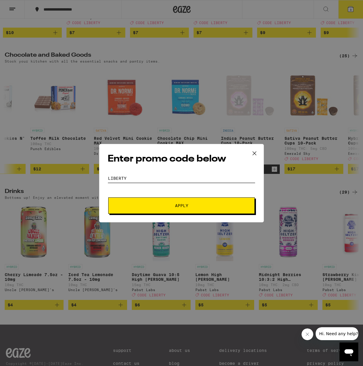
type input "liberty"
click at [173, 206] on span "Apply" at bounding box center [181, 206] width 106 height 4
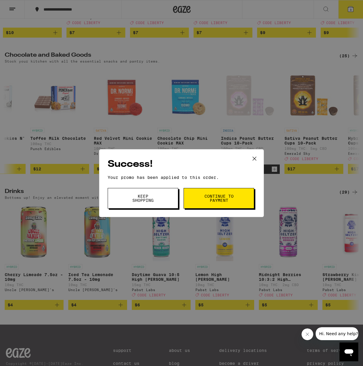
click at [222, 196] on span "Continue to payment" at bounding box center [219, 198] width 30 height 8
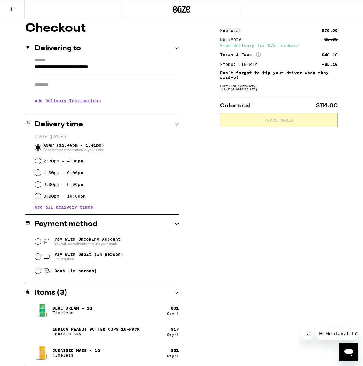
scroll to position [49, 0]
click at [12, 10] on icon at bounding box center [12, 9] width 5 height 4
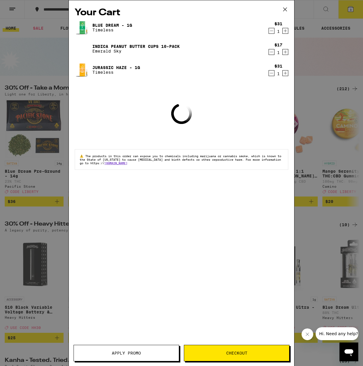
click at [272, 54] on icon "Decrement" at bounding box center [271, 52] width 5 height 7
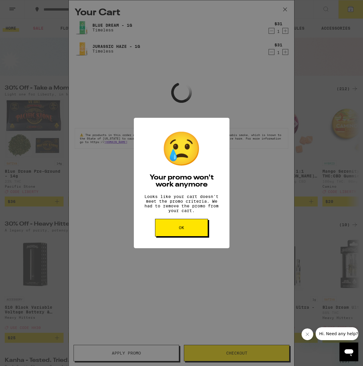
click at [191, 233] on button "OK" at bounding box center [181, 228] width 53 height 18
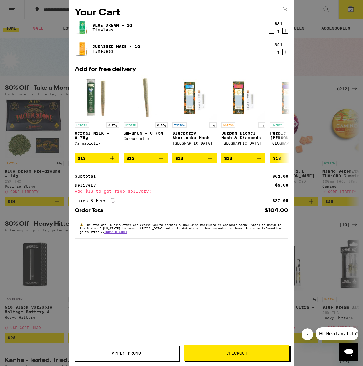
click at [285, 8] on icon at bounding box center [284, 9] width 9 height 9
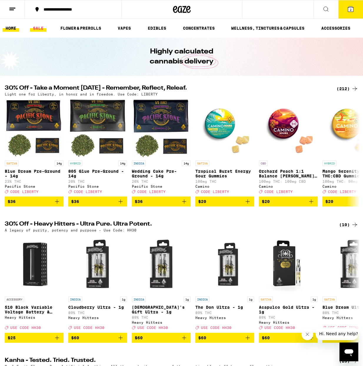
click at [32, 29] on link "SALE" at bounding box center [38, 28] width 16 height 7
click at [37, 27] on link "SALE" at bounding box center [38, 28] width 16 height 7
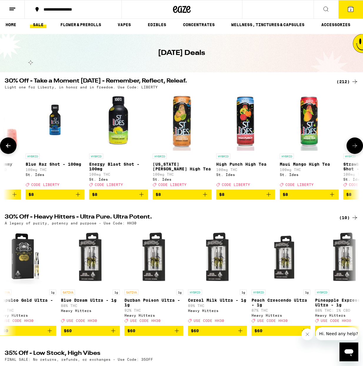
scroll to position [0, 1885]
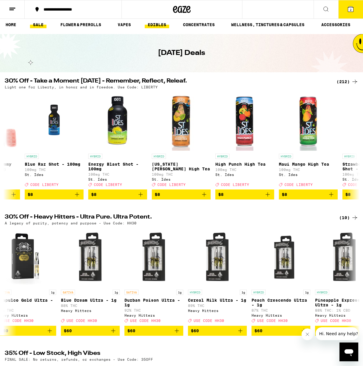
click at [158, 26] on link "EDIBLES" at bounding box center [157, 24] width 24 height 7
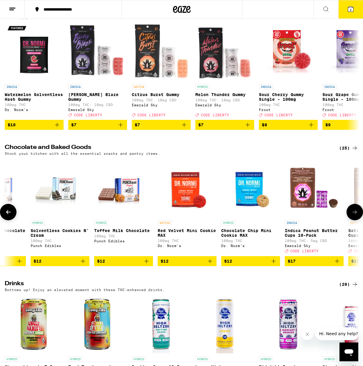
scroll to position [0, 229]
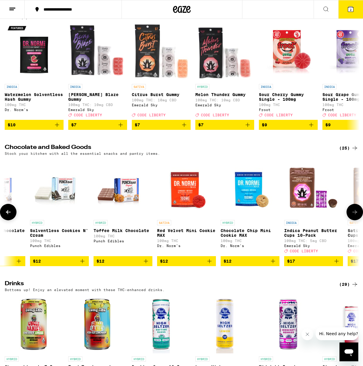
click at [335, 265] on icon "Add to bag" at bounding box center [336, 261] width 7 height 7
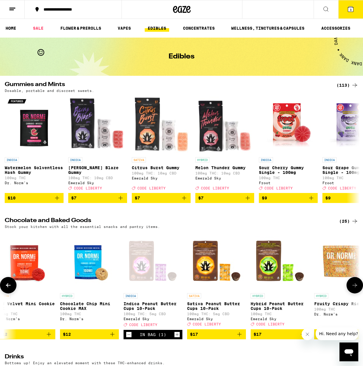
scroll to position [0, 0]
click at [352, 10] on icon at bounding box center [350, 8] width 5 height 5
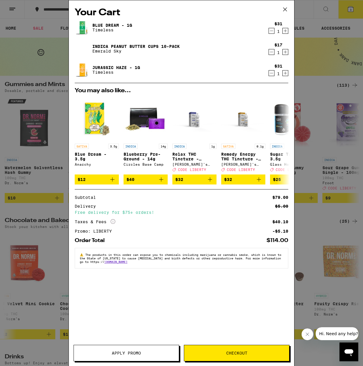
click at [235, 348] on button "Checkout" at bounding box center [237, 353] width 106 height 16
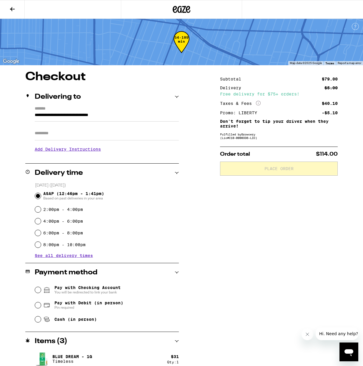
scroll to position [0, 0]
click at [48, 114] on input "**********" at bounding box center [107, 116] width 144 height 10
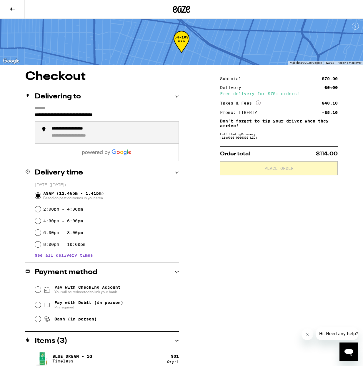
click at [68, 131] on div "**********" at bounding box center [79, 128] width 56 height 5
type input "**********"
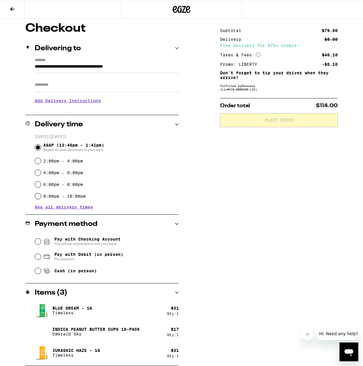
scroll to position [49, 0]
click at [15, 6] on icon at bounding box center [12, 9] width 7 height 7
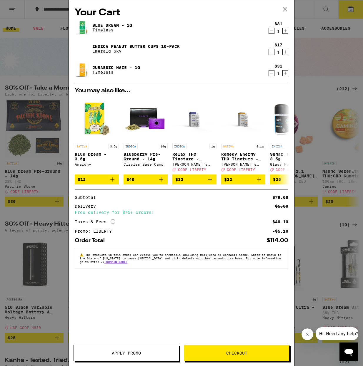
click at [48, 35] on div "Your Cart Blue Dream - 1g Timeless $31 1 Indica Peanut Butter Cups 10-Pack Emer…" at bounding box center [181, 183] width 363 height 366
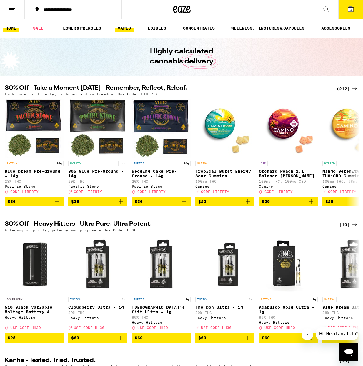
click at [128, 27] on link "VAPES" at bounding box center [124, 28] width 19 height 7
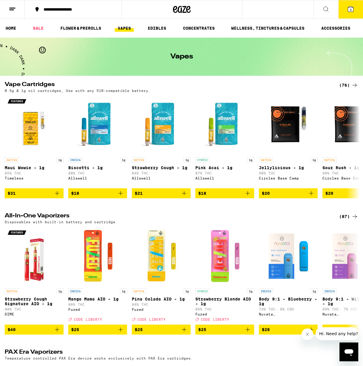
click at [112, 58] on div "Vapes" at bounding box center [182, 57] width 226 height 38
click at [95, 126] on img "Open page for Biscotti - 1g from Allswell" at bounding box center [97, 125] width 59 height 59
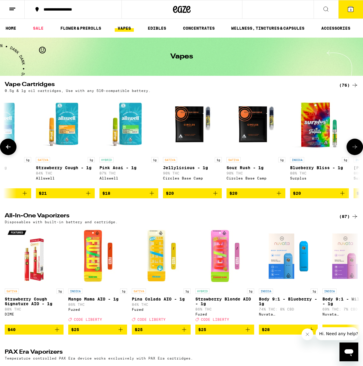
scroll to position [0, 99]
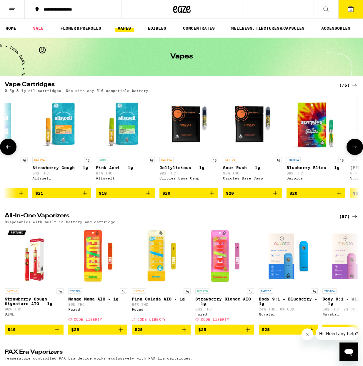
click at [196, 121] on img "Open page for Jellylicious - 1g from Circles Base Camp" at bounding box center [188, 125] width 59 height 59
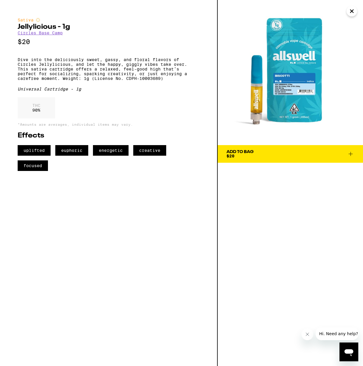
click at [352, 15] on icon "Close" at bounding box center [351, 11] width 7 height 9
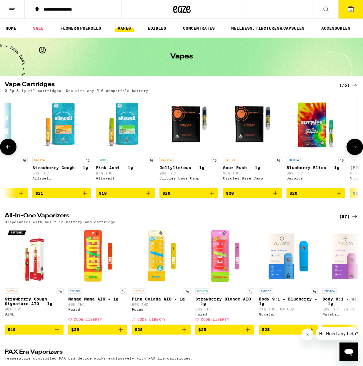
click at [255, 133] on img "Open page for Sour Rush - 1g from Circles Base Camp" at bounding box center [252, 125] width 59 height 59
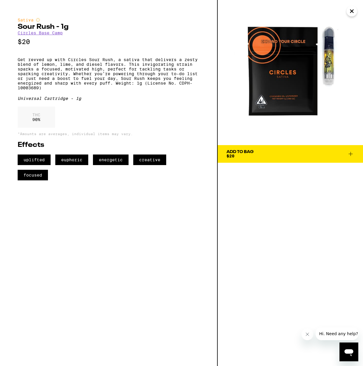
click at [355, 9] on icon "Close" at bounding box center [351, 11] width 7 height 9
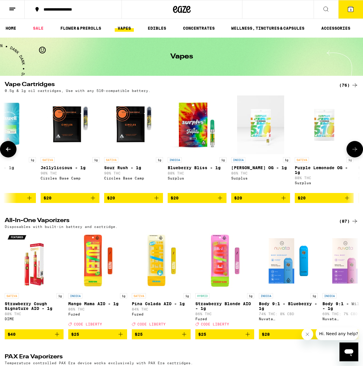
scroll to position [0, 218]
click at [202, 125] on img "Open page for Blueberry Bliss - 1g from Surplus" at bounding box center [196, 125] width 59 height 59
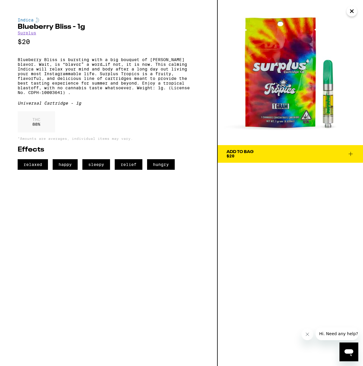
click at [353, 8] on icon "Close" at bounding box center [351, 11] width 7 height 9
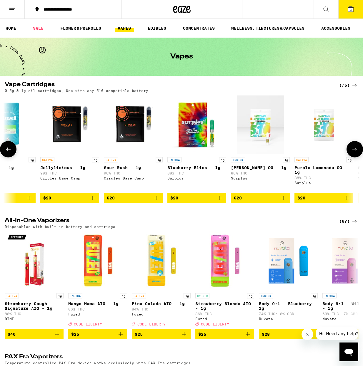
click at [353, 148] on button at bounding box center [354, 149] width 16 height 16
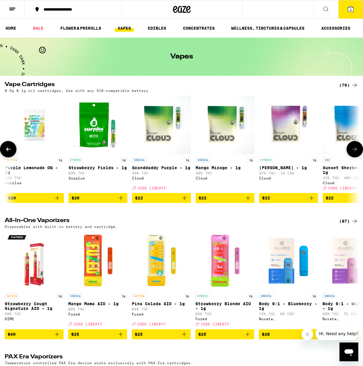
scroll to position [1, 0]
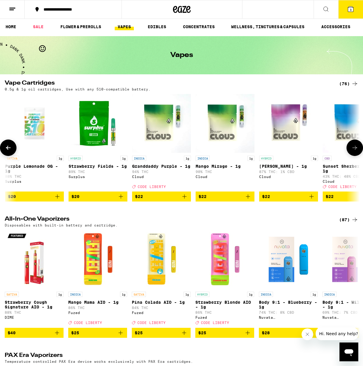
click at [290, 129] on img "Open page for Runtz - 1g from Cloud" at bounding box center [288, 123] width 59 height 59
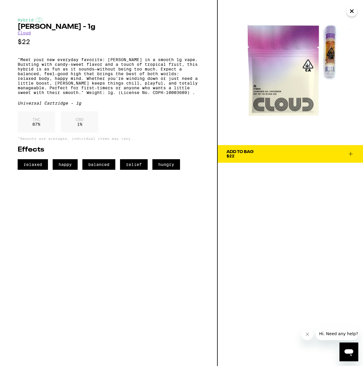
click at [353, 9] on icon "Close" at bounding box center [351, 11] width 7 height 9
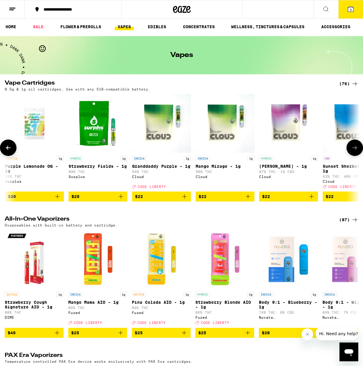
click at [351, 150] on icon at bounding box center [354, 147] width 7 height 7
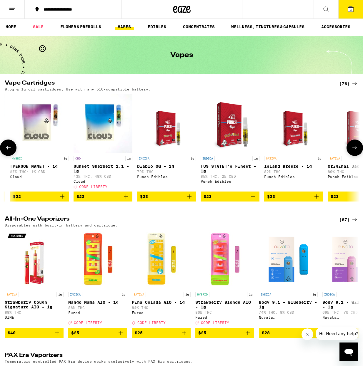
scroll to position [0, 797]
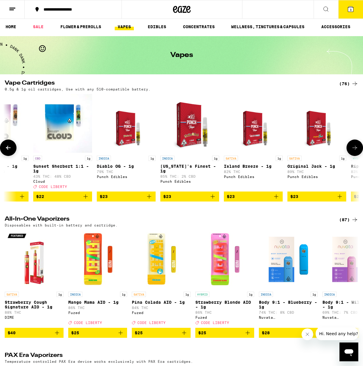
click at [315, 132] on img "Open page for Original Jack - 1g from Punch Edibles" at bounding box center [317, 123] width 46 height 59
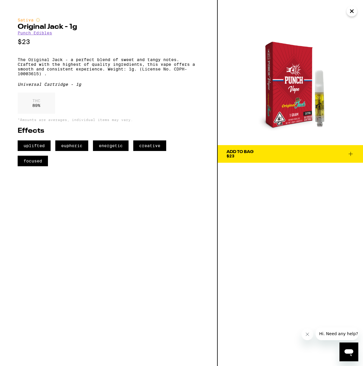
click at [355, 9] on icon "Close" at bounding box center [351, 11] width 7 height 9
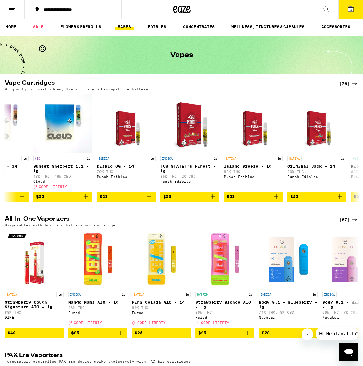
click at [350, 8] on span "3" at bounding box center [351, 10] width 2 height 4
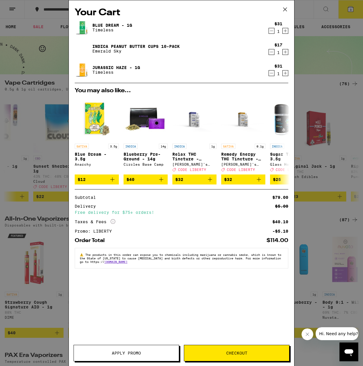
click at [238, 352] on span "Checkout" at bounding box center [236, 353] width 21 height 4
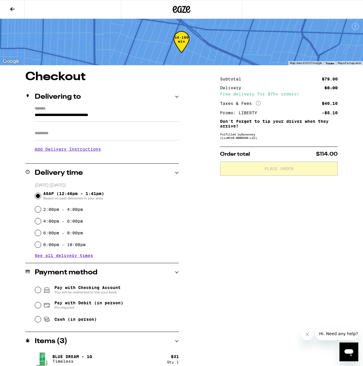
click at [69, 116] on input "**********" at bounding box center [107, 117] width 144 height 10
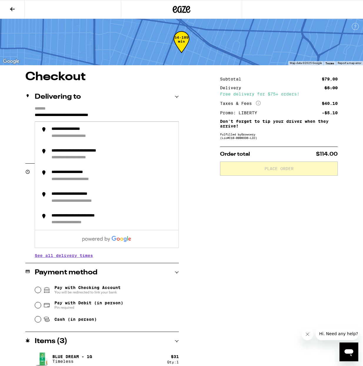
click at [66, 112] on input "**********" at bounding box center [107, 117] width 144 height 10
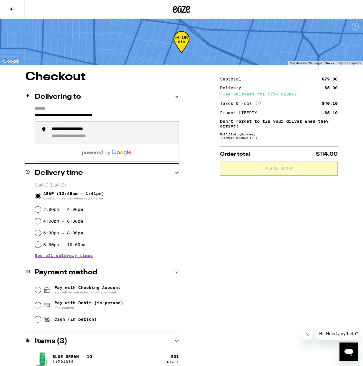
click at [79, 130] on div "**********" at bounding box center [79, 129] width 56 height 5
type input "**********"
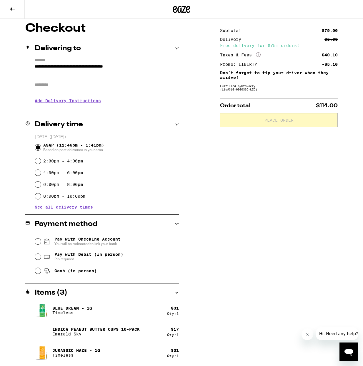
scroll to position [49, 0]
click at [36, 258] on input "Pay with Debit (in person) Pin required" at bounding box center [38, 257] width 6 height 6
radio input "true"
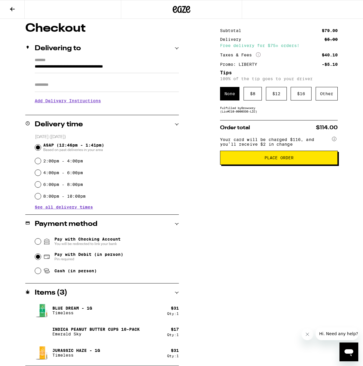
click at [253, 116] on div "Subtotal $79.00 Delivery $5.00 Free delivery for $75+ orders! Taxes & Fees More…" at bounding box center [279, 195] width 118 height 344
click at [323, 91] on div "Other" at bounding box center [326, 94] width 22 height 14
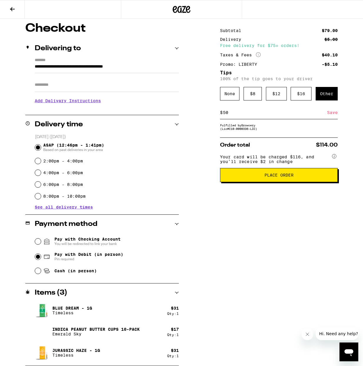
type input "5"
click at [331, 114] on div "Save" at bounding box center [332, 112] width 11 height 13
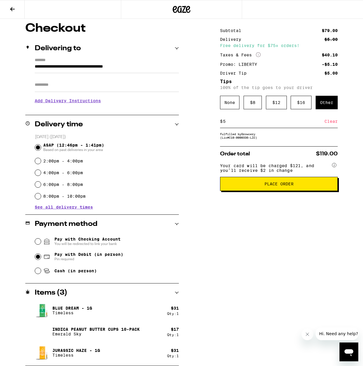
click at [225, 121] on input "5" at bounding box center [274, 121] width 102 height 5
type input "6"
click at [332, 125] on div "Save" at bounding box center [332, 121] width 11 height 13
click at [64, 207] on span "See all delivery times" at bounding box center [64, 207] width 58 height 4
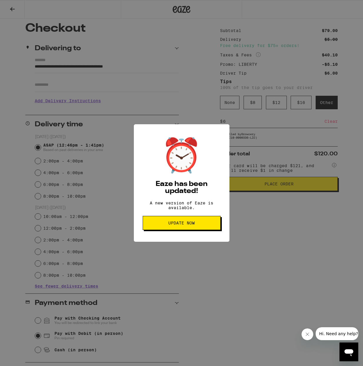
click at [192, 229] on button "Update Now" at bounding box center [182, 223] width 78 height 14
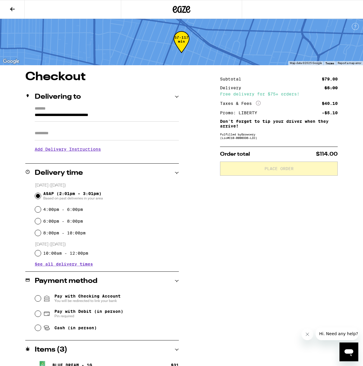
click at [11, 8] on icon at bounding box center [12, 9] width 5 height 4
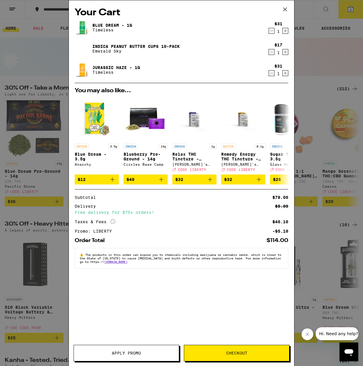
click at [287, 6] on icon at bounding box center [284, 9] width 9 height 9
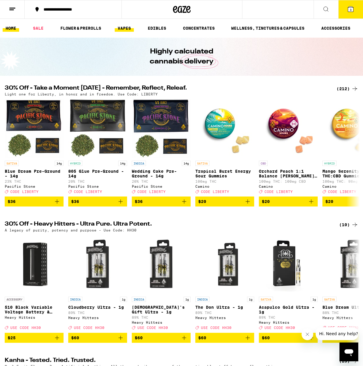
click at [123, 26] on link "VAPES" at bounding box center [124, 28] width 19 height 7
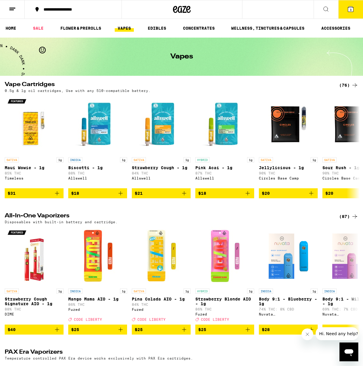
click at [353, 85] on icon at bounding box center [354, 85] width 7 height 7
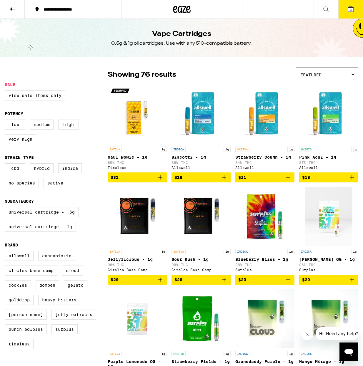
click at [71, 125] on label "High" at bounding box center [68, 125] width 21 height 10
click at [6, 121] on input "High" at bounding box center [6, 121] width 0 height 0
checkbox input "true"
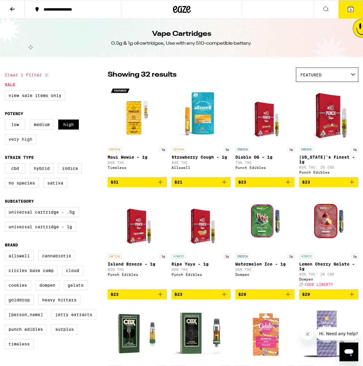
click at [34, 139] on label "Very High" at bounding box center [20, 139] width 31 height 10
click at [6, 121] on input "Very High" at bounding box center [6, 121] width 0 height 0
checkbox input "true"
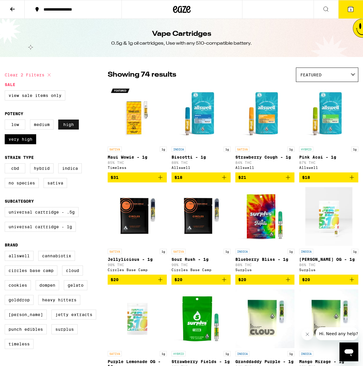
click at [68, 126] on label "High" at bounding box center [68, 125] width 21 height 10
click at [6, 121] on input "High" at bounding box center [6, 121] width 0 height 0
checkbox input "false"
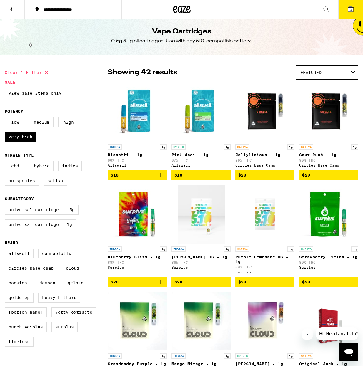
scroll to position [2, 0]
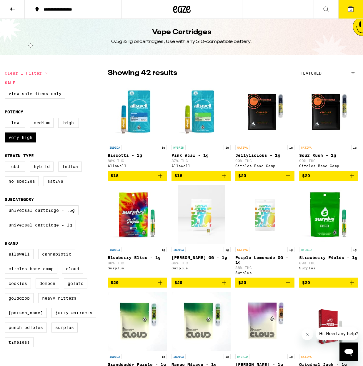
click at [56, 184] on label "Sativa" at bounding box center [56, 181] width 24 height 10
click at [6, 163] on input "Sativa" at bounding box center [6, 163] width 0 height 0
checkbox input "true"
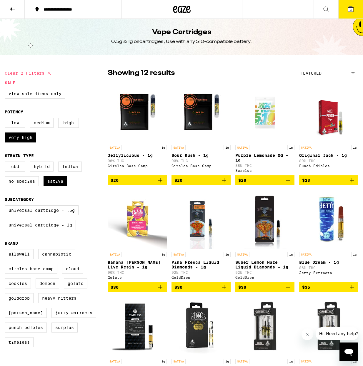
click at [142, 216] on img "Open page for Banana Runtz Live Resin - 1g from Gelato" at bounding box center [137, 219] width 59 height 59
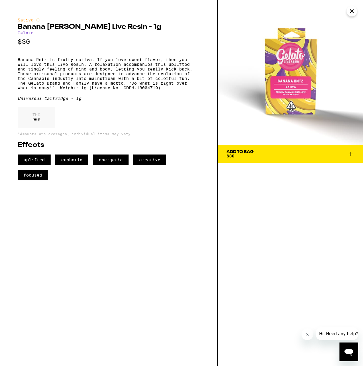
click at [348, 151] on icon at bounding box center [350, 154] width 7 height 7
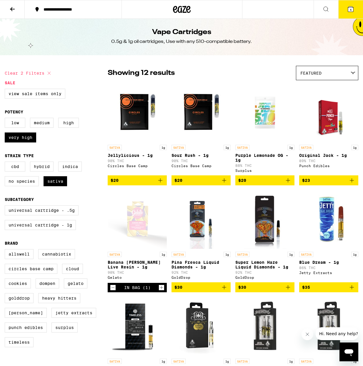
click at [267, 210] on img "Open page for Super Lemon Haze Liquid Diamonds - 1g from GoldDrop" at bounding box center [265, 219] width 56 height 59
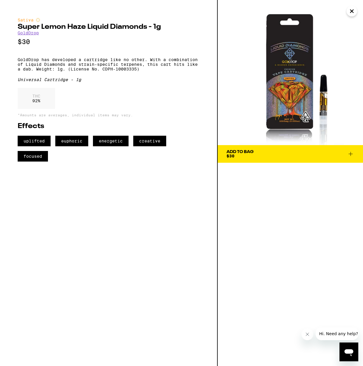
click at [354, 11] on icon "Close" at bounding box center [351, 11] width 7 height 9
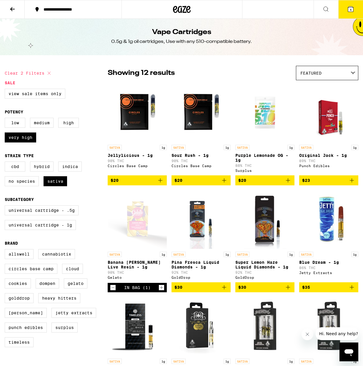
click at [196, 113] on img "Open page for Sour Rush - 1g from Circles Base Camp" at bounding box center [201, 112] width 59 height 59
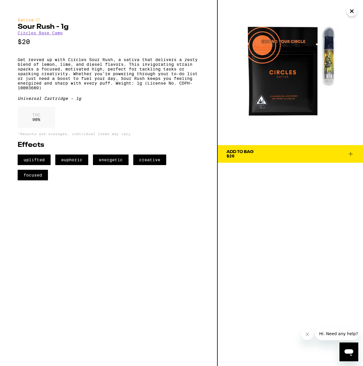
click at [343, 154] on span "Add To Bag $20" at bounding box center [290, 154] width 128 height 8
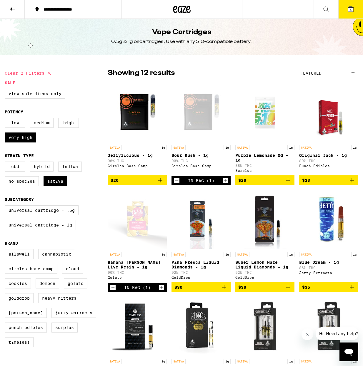
click at [352, 11] on icon at bounding box center [350, 8] width 5 height 5
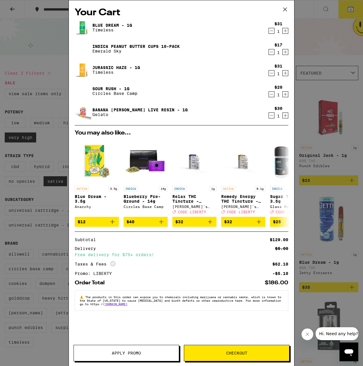
click at [270, 54] on icon "Decrement" at bounding box center [271, 52] width 5 height 7
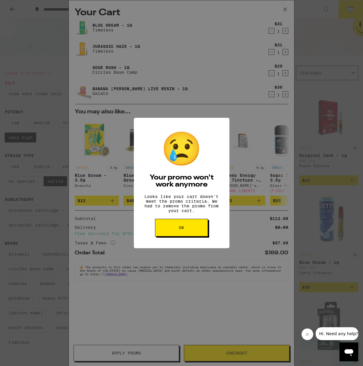
click at [194, 232] on button "OK" at bounding box center [181, 228] width 53 height 18
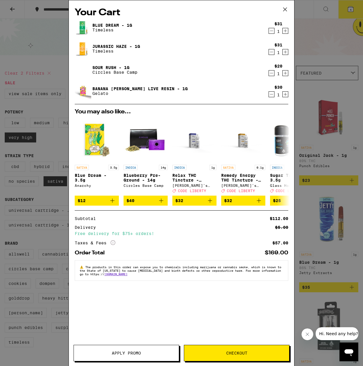
click at [271, 53] on icon "Decrement" at bounding box center [271, 52] width 5 height 7
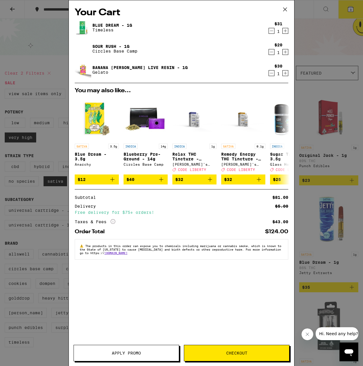
click at [270, 74] on icon "Decrement" at bounding box center [271, 73] width 5 height 7
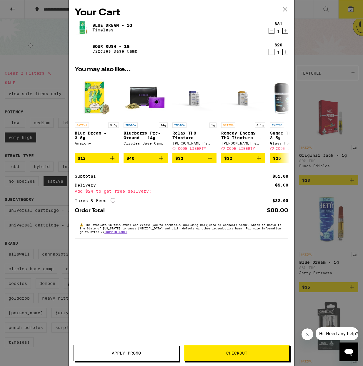
click at [272, 54] on icon "Decrement" at bounding box center [271, 52] width 5 height 7
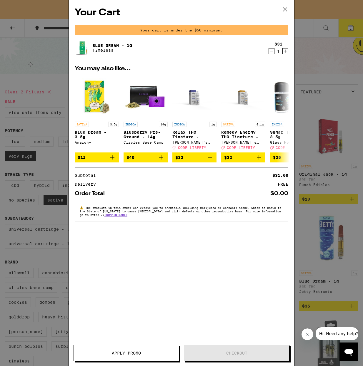
click at [285, 7] on icon at bounding box center [284, 9] width 9 height 9
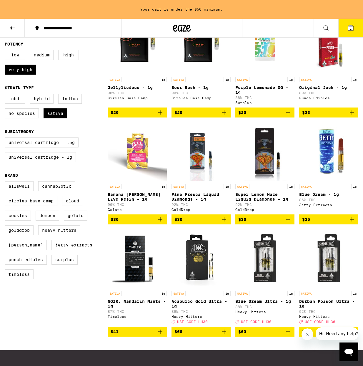
scroll to position [87, 0]
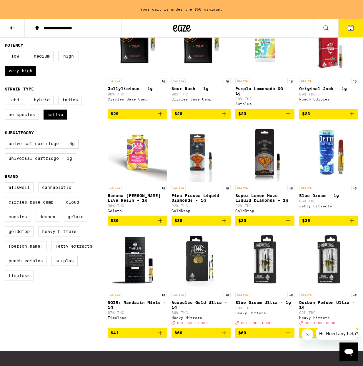
click at [20, 281] on label "Timeless" at bounding box center [19, 276] width 29 height 10
click at [6, 184] on input "Timeless" at bounding box center [6, 183] width 0 height 0
checkbox input "true"
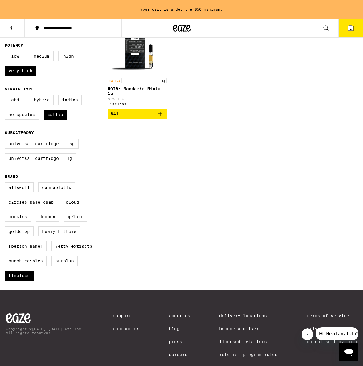
click at [70, 57] on label "High" at bounding box center [68, 56] width 21 height 10
click at [6, 52] on input "High" at bounding box center [6, 52] width 0 height 0
checkbox input "true"
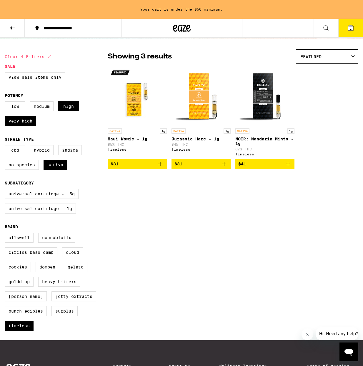
scroll to position [36, 0]
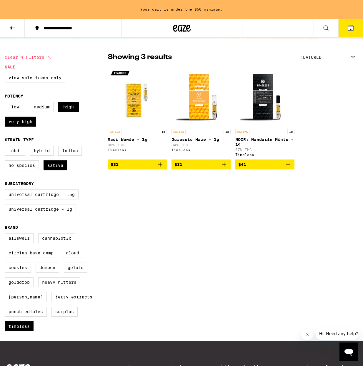
click at [224, 166] on icon "Add to bag" at bounding box center [224, 164] width 7 height 7
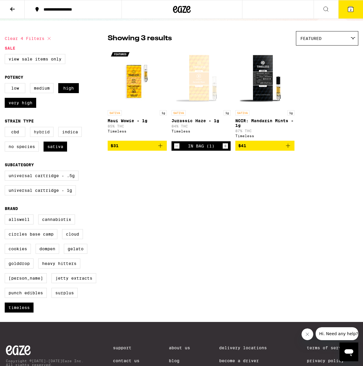
click at [44, 136] on label "Hybrid" at bounding box center [42, 132] width 24 height 10
click at [6, 128] on input "Hybrid" at bounding box center [6, 128] width 0 height 0
checkbox input "true"
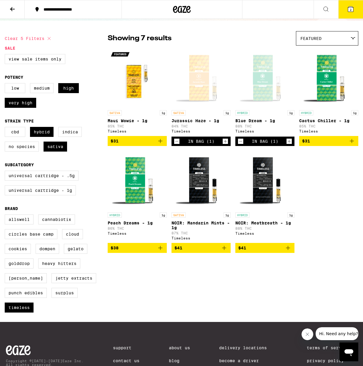
click at [348, 9] on icon at bounding box center [350, 8] width 5 height 5
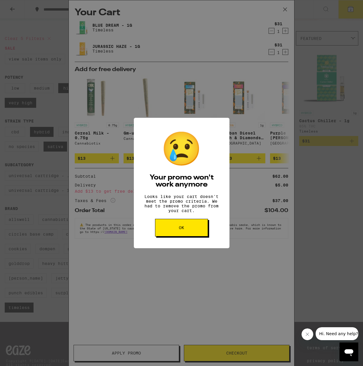
click at [187, 228] on button "OK" at bounding box center [181, 228] width 53 height 18
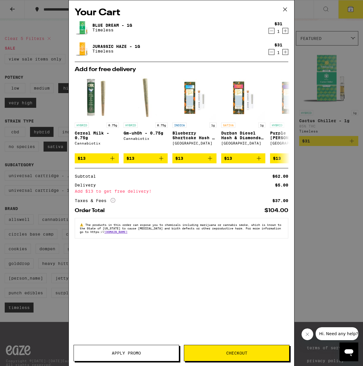
click at [239, 355] on span "Checkout" at bounding box center [236, 353] width 21 height 4
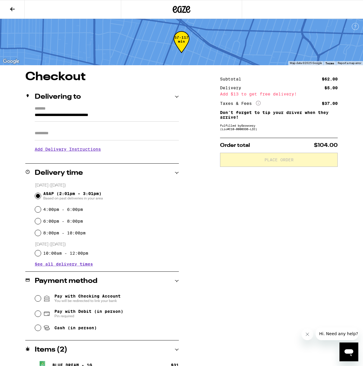
click at [62, 117] on input "**********" at bounding box center [107, 117] width 144 height 10
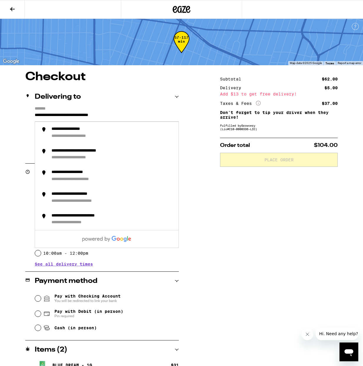
click at [47, 116] on input "**********" at bounding box center [107, 117] width 144 height 10
click at [78, 116] on input "**********" at bounding box center [107, 117] width 144 height 10
click at [61, 116] on input "**********" at bounding box center [107, 117] width 144 height 10
click at [51, 116] on input "**********" at bounding box center [107, 117] width 144 height 10
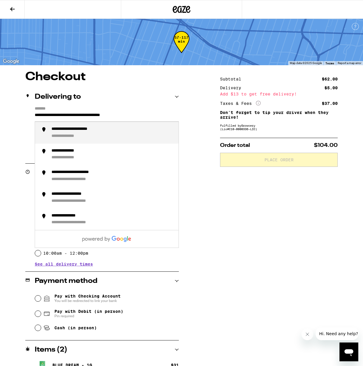
type input "**********"
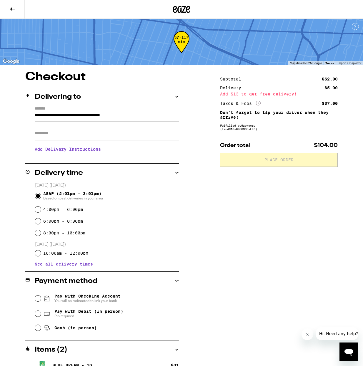
click at [92, 105] on div "Delivering to" at bounding box center [101, 97] width 153 height 19
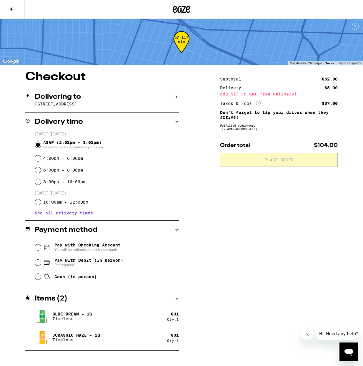
click at [68, 105] on p "1066 Orange Grv Ave, Los Angeles, CA" at bounding box center [107, 104] width 144 height 5
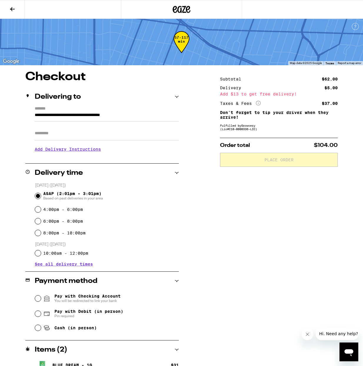
click at [82, 150] on h3 "Add Delivery Instructions" at bounding box center [107, 150] width 144 height 14
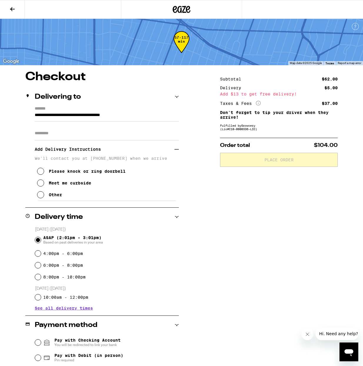
click at [43, 172] on icon at bounding box center [40, 171] width 7 height 7
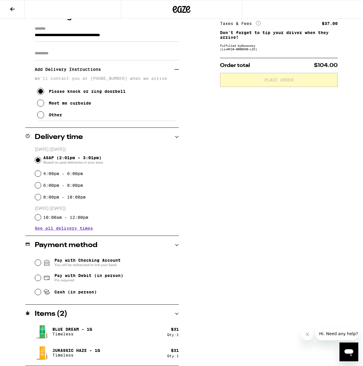
scroll to position [80, 0]
click at [36, 279] on input "Pay with Debit (in person) Pin required" at bounding box center [38, 278] width 6 height 6
radio input "true"
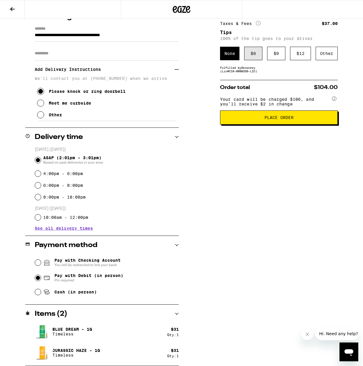
click at [256, 57] on div "$ 6" at bounding box center [253, 54] width 18 height 14
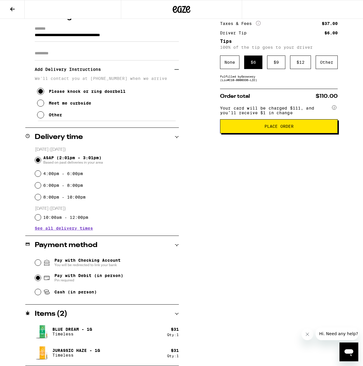
click at [285, 133] on button "Place Order" at bounding box center [279, 126] width 118 height 14
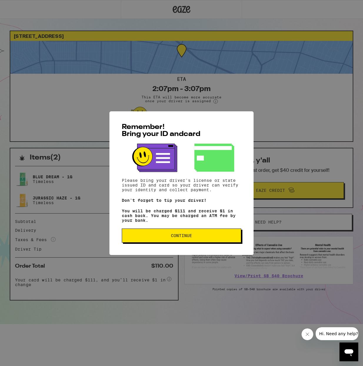
click at [187, 238] on span "Continue" at bounding box center [181, 236] width 21 height 4
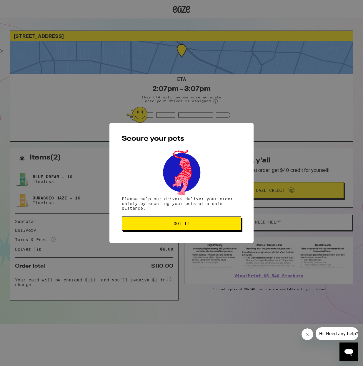
click at [182, 221] on button "Got it" at bounding box center [181, 224] width 119 height 14
